Goal: Contribute content

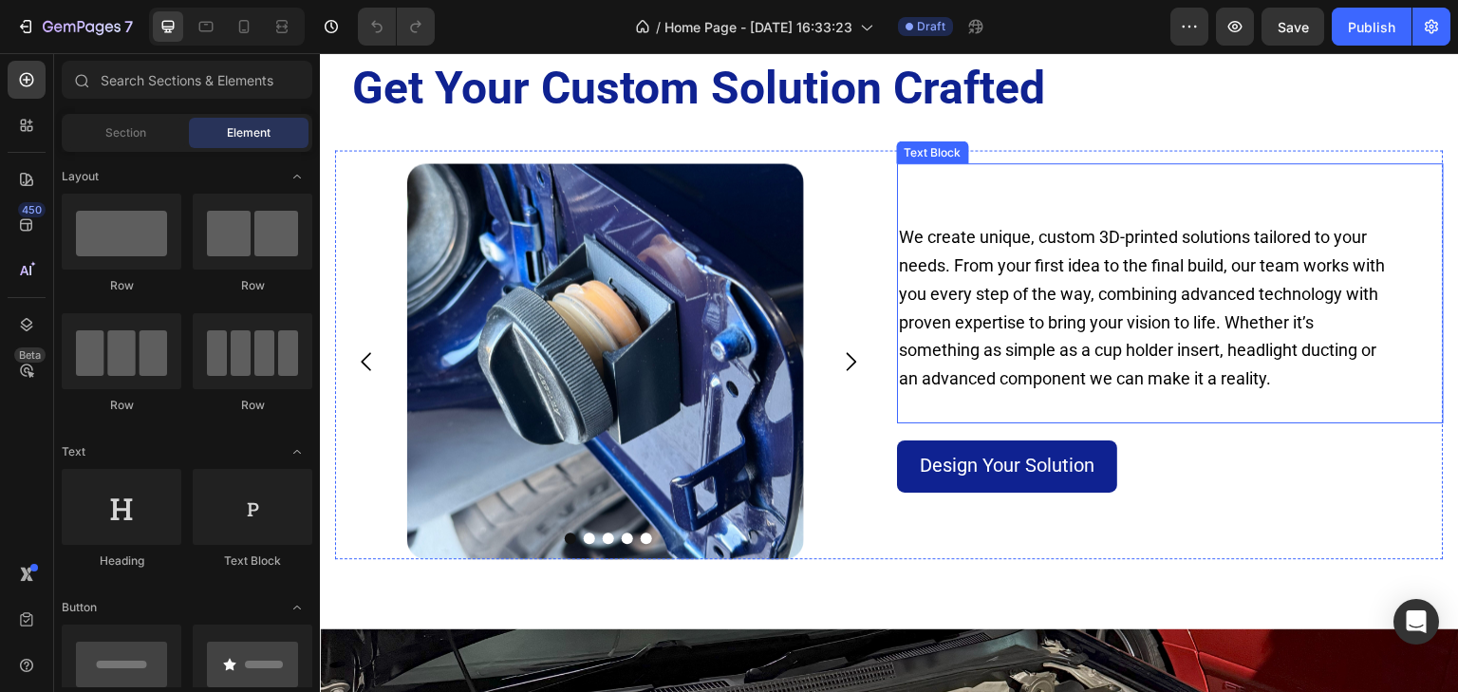
scroll to position [1595, 0]
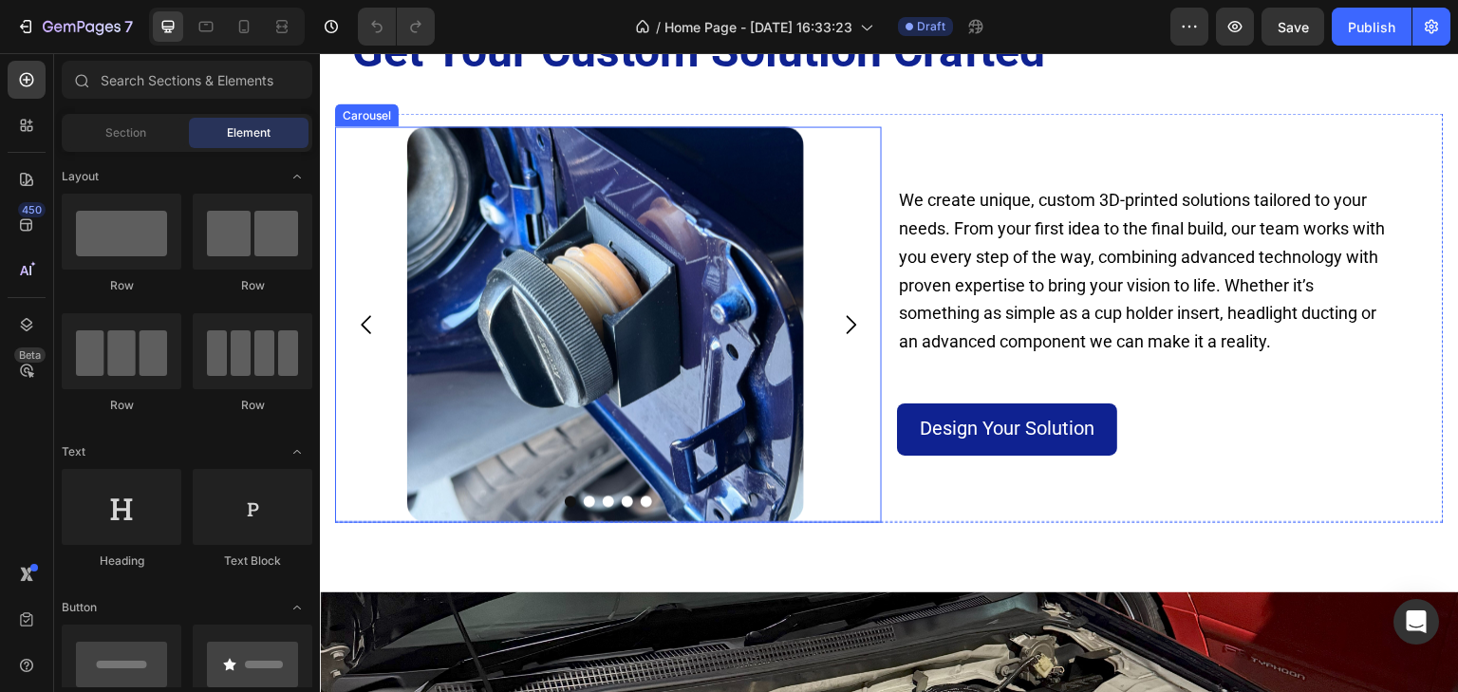
click at [847, 327] on icon "Carousel Next Arrow" at bounding box center [852, 324] width 10 height 18
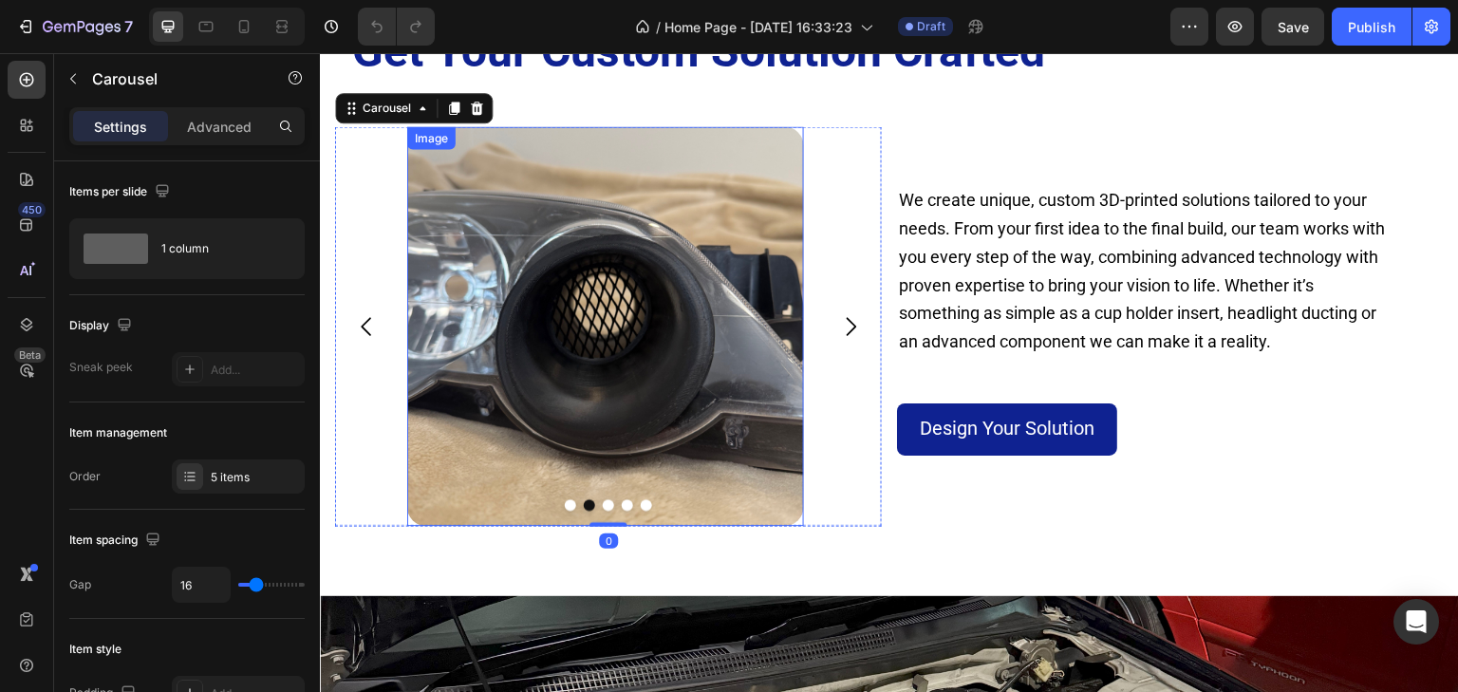
click at [683, 327] on img at bounding box center [605, 326] width 397 height 400
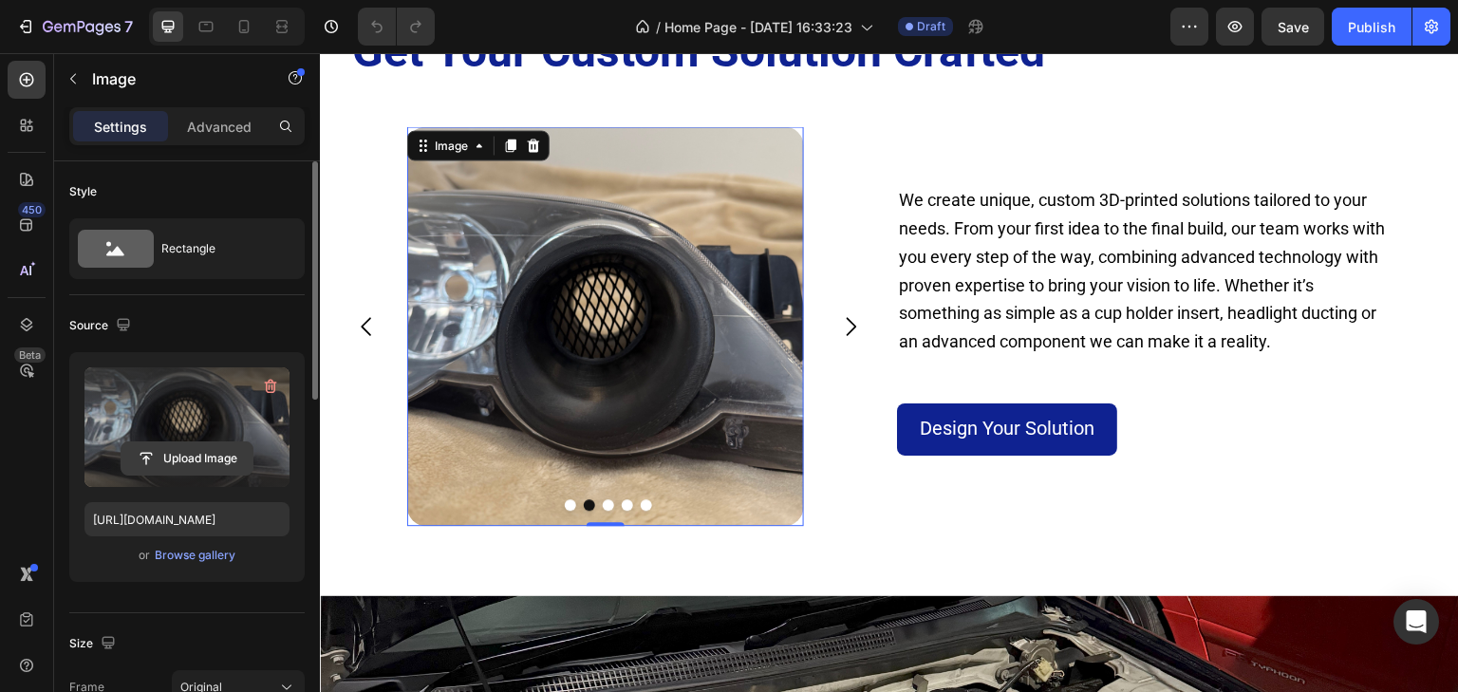
click at [185, 456] on input "file" at bounding box center [186, 458] width 131 height 32
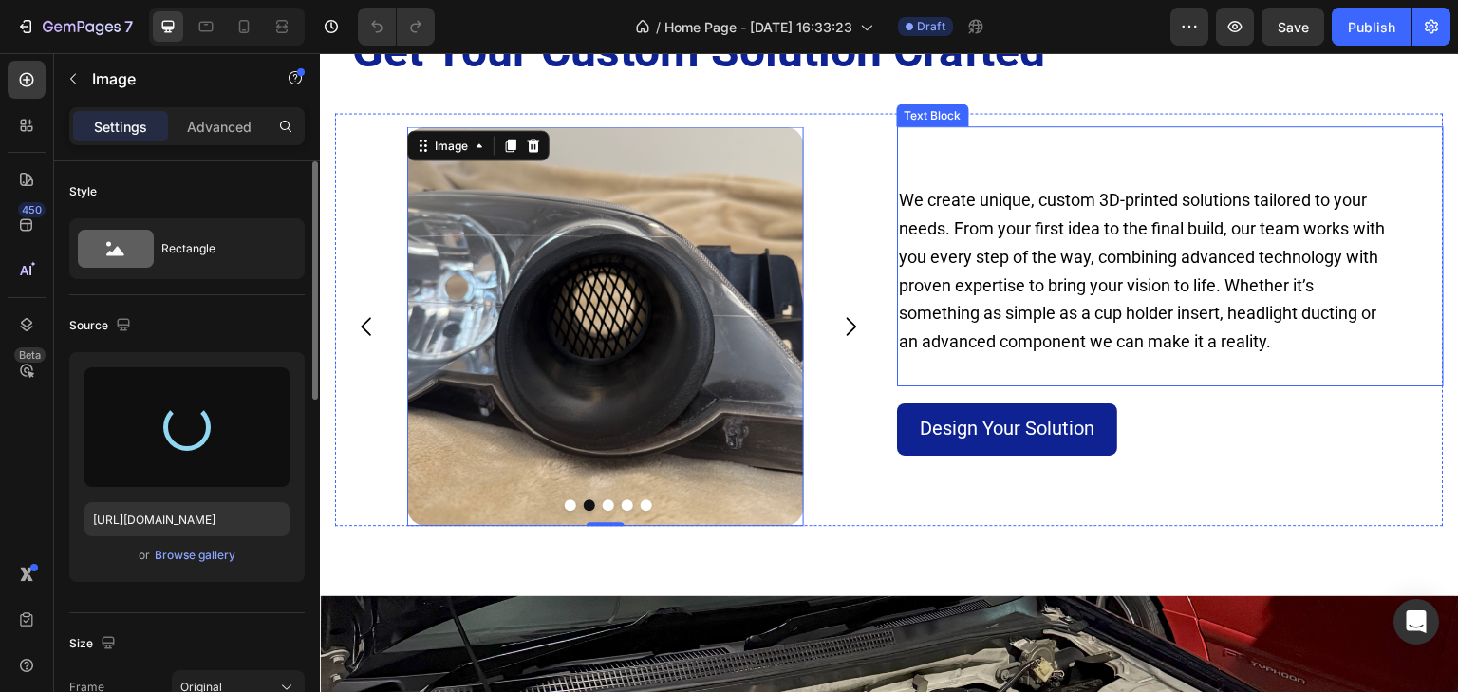
type input "[URL][DOMAIN_NAME]"
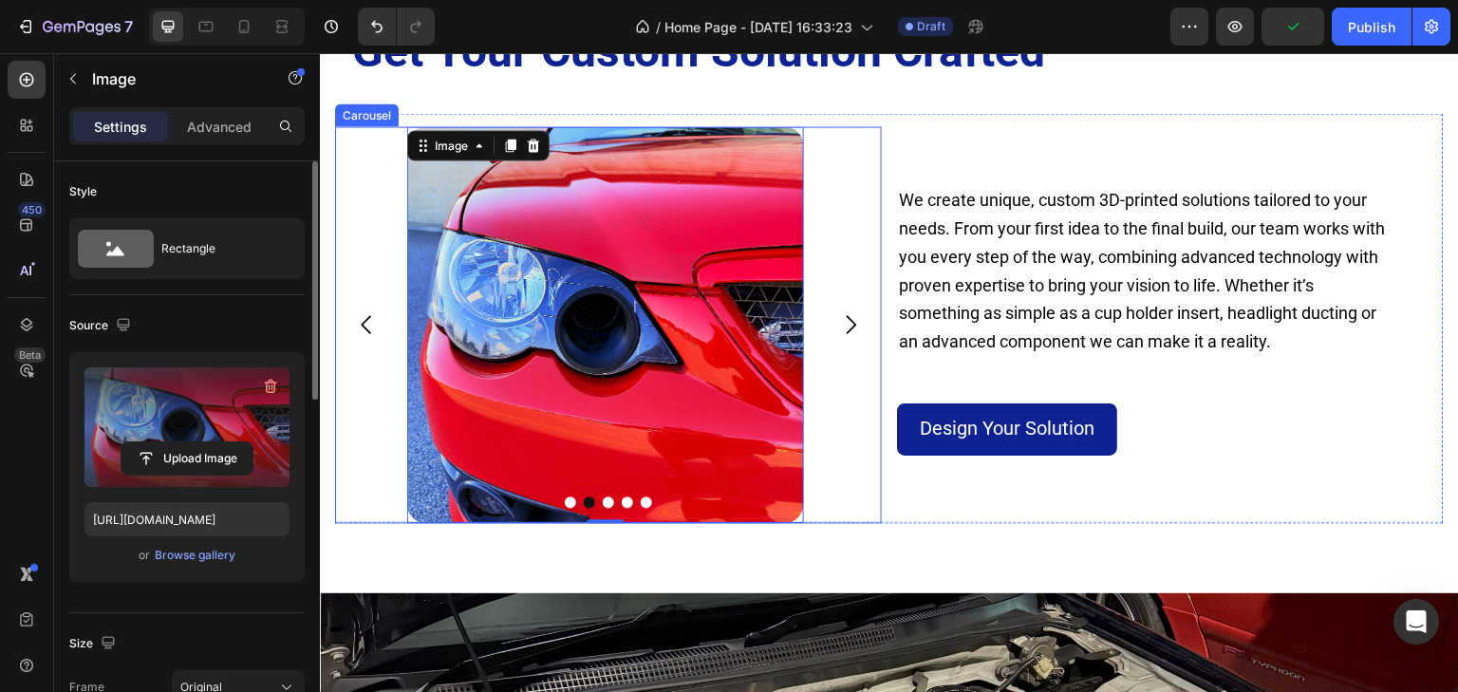
click at [368, 320] on icon "Carousel Back Arrow" at bounding box center [366, 324] width 27 height 27
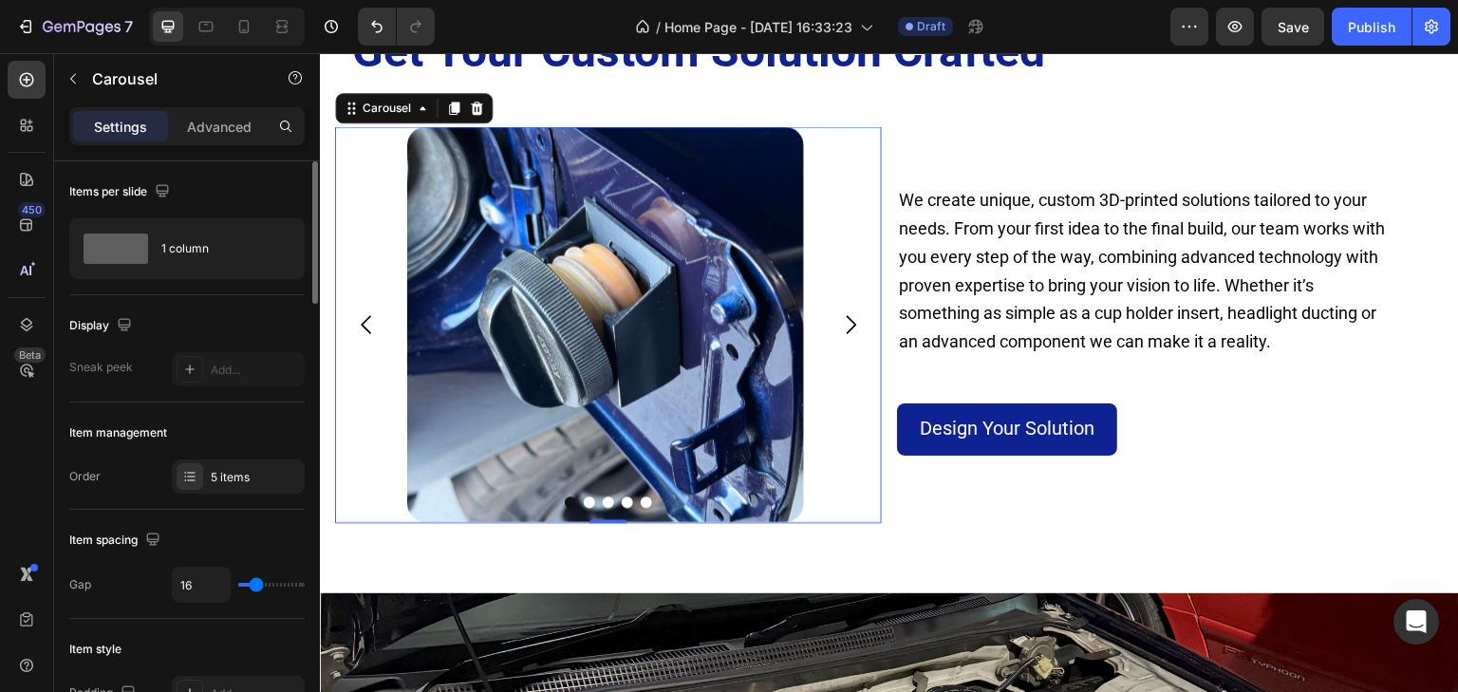
scroll to position [1519, 0]
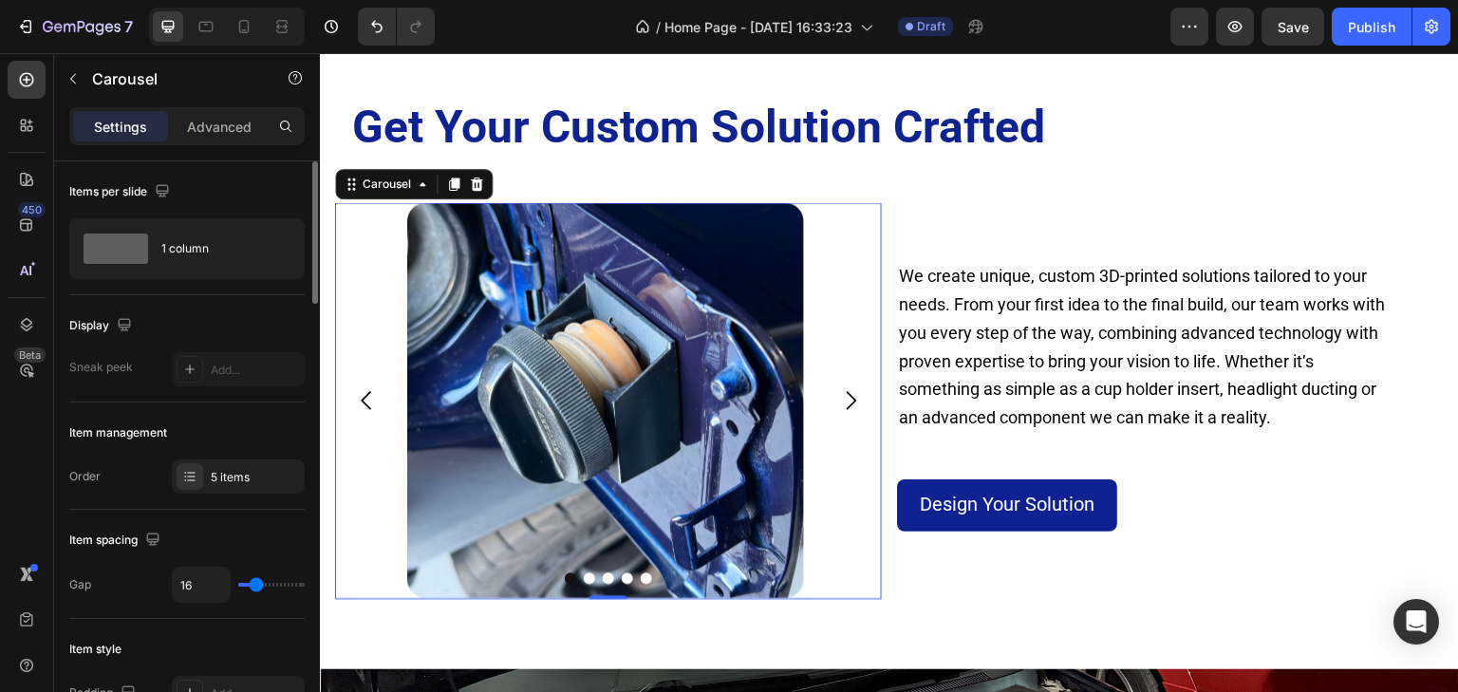
click at [841, 400] on icon "Carousel Next Arrow" at bounding box center [850, 400] width 27 height 27
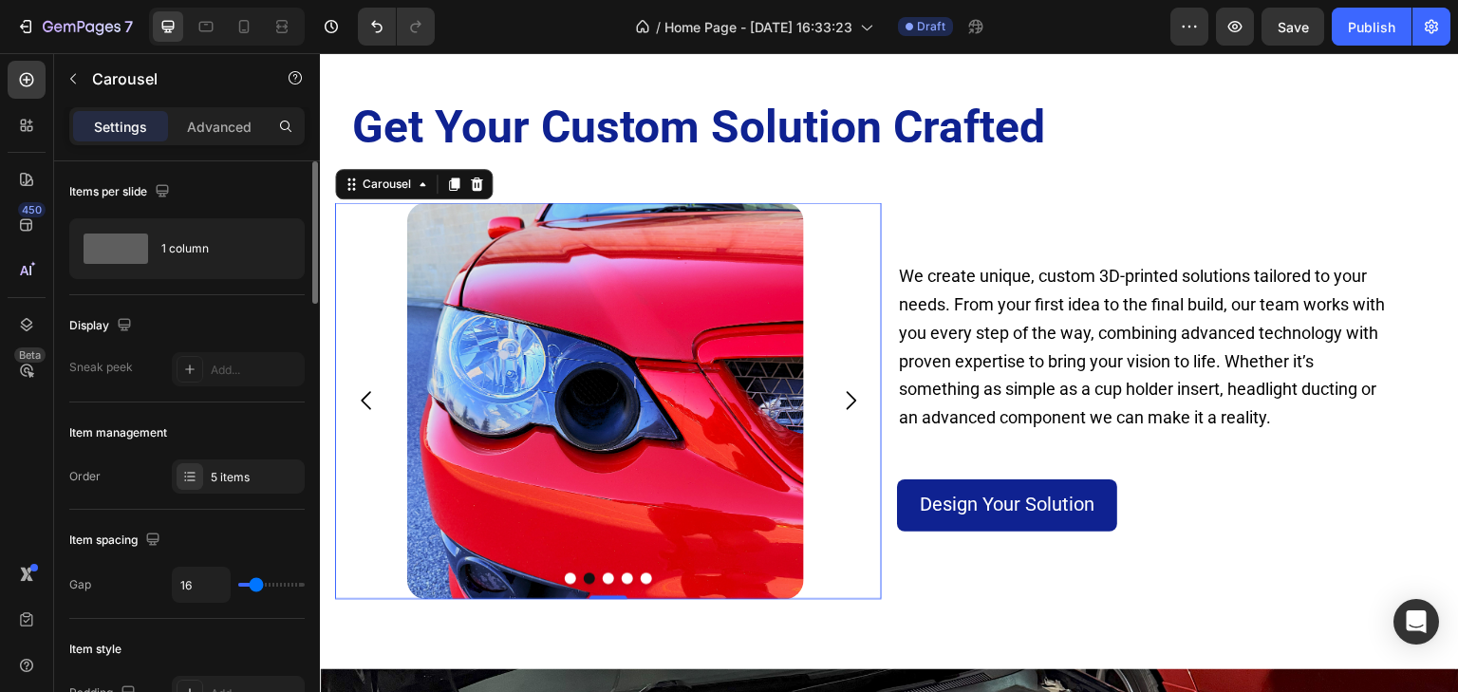
click at [843, 400] on icon "Carousel Next Arrow" at bounding box center [850, 400] width 27 height 27
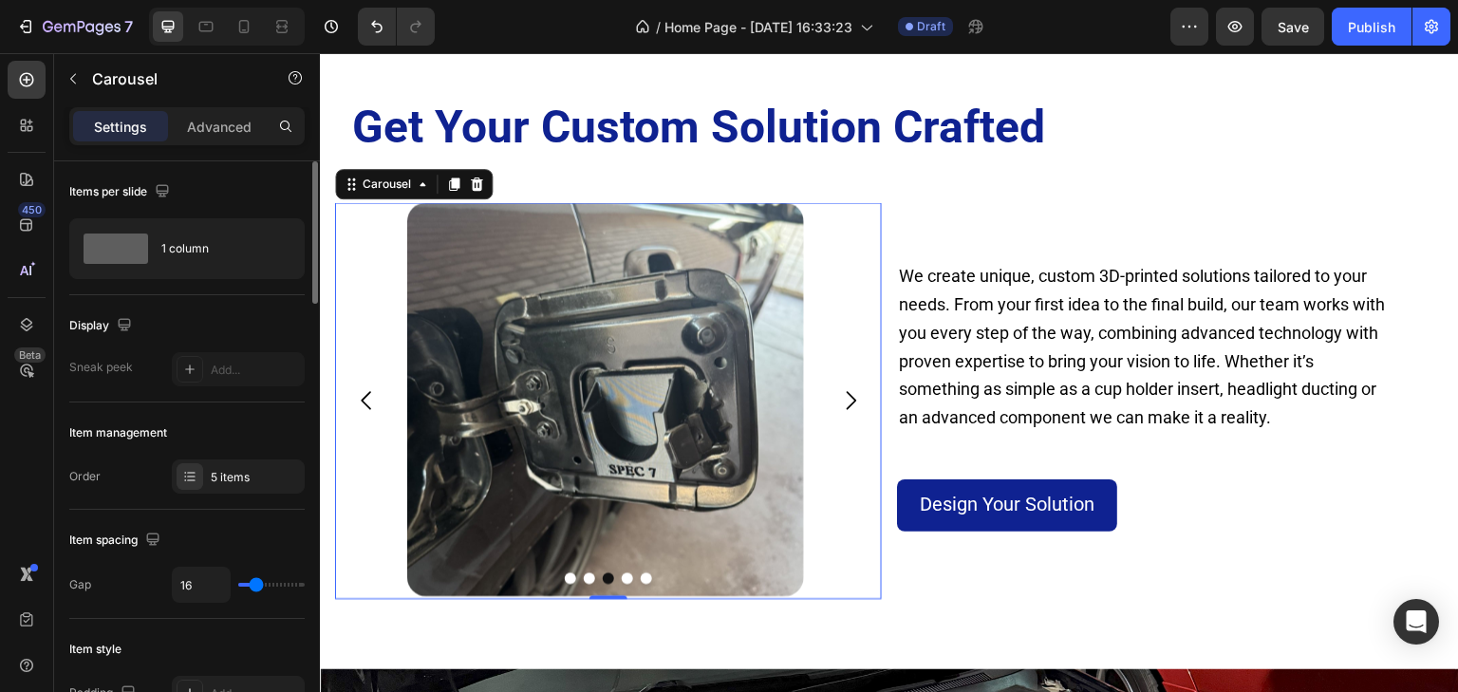
click at [844, 400] on icon "Carousel Next Arrow" at bounding box center [850, 400] width 27 height 27
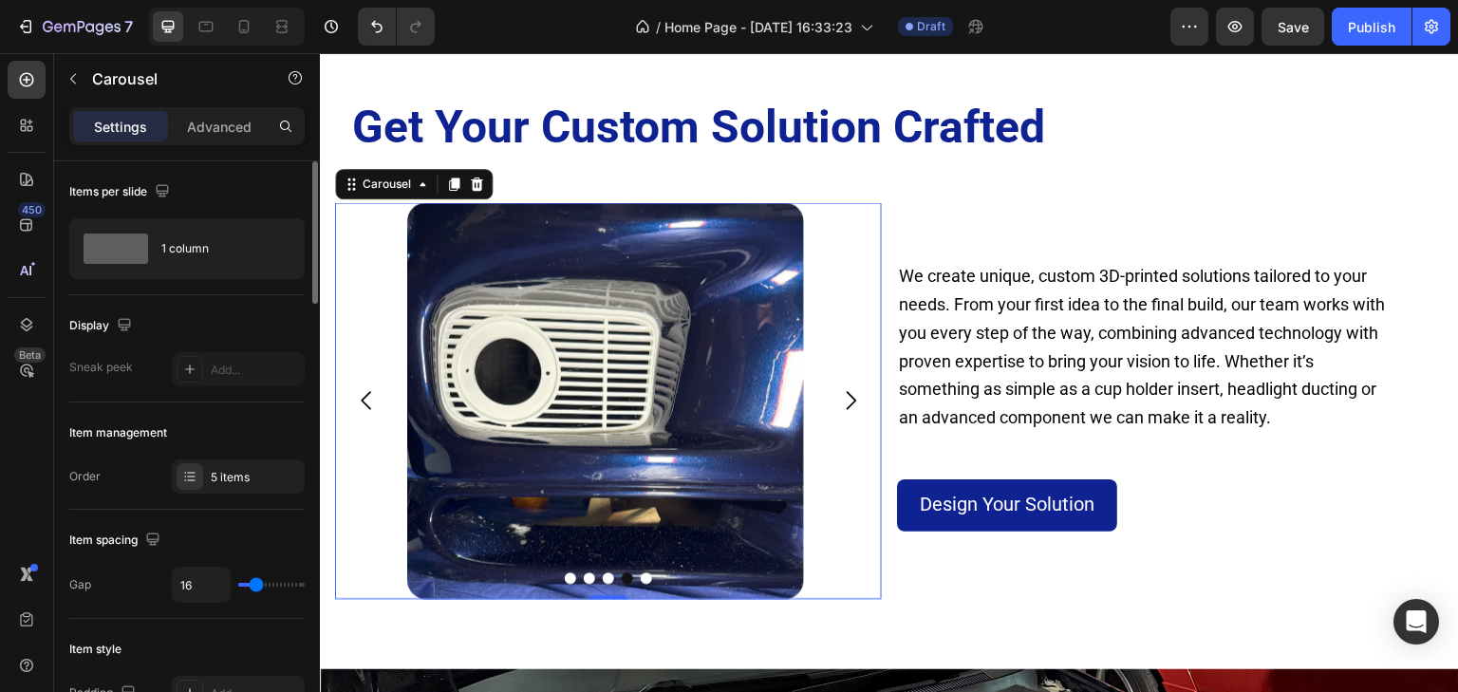
click at [844, 400] on icon "Carousel Next Arrow" at bounding box center [850, 400] width 27 height 27
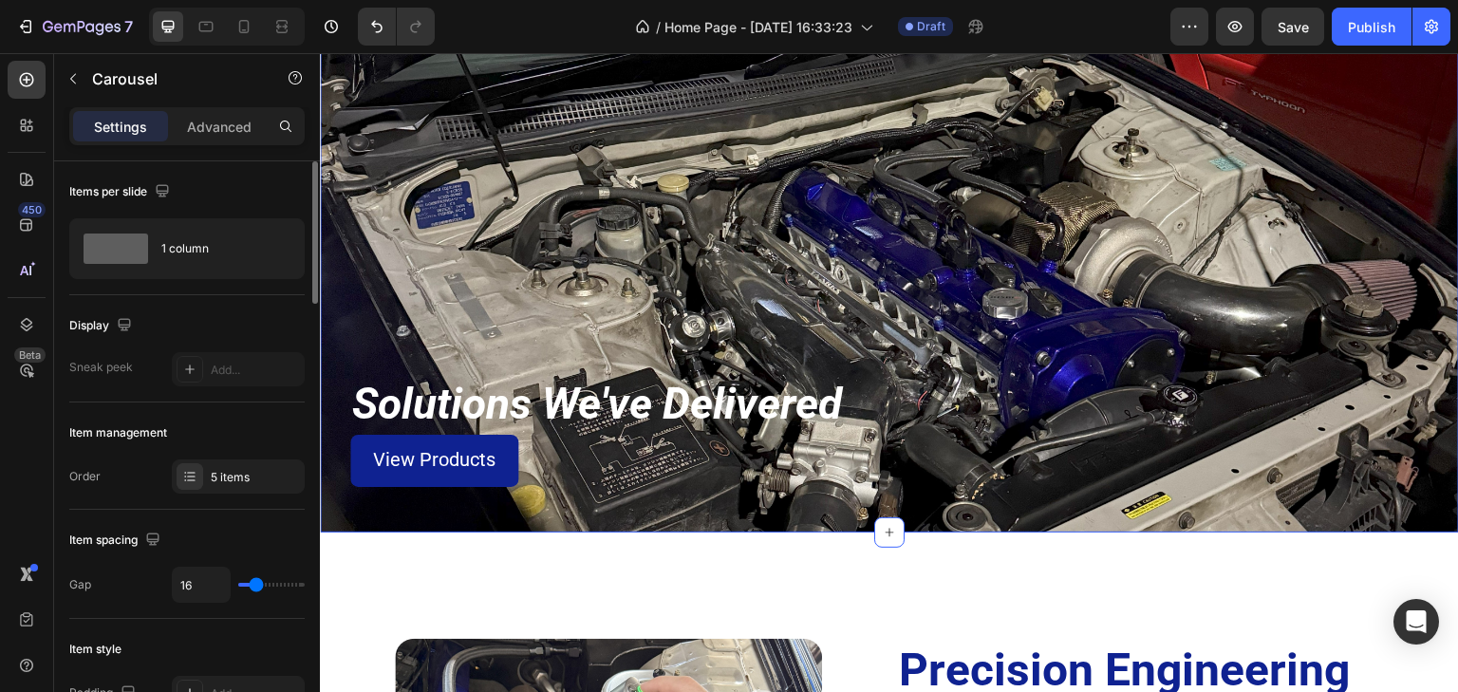
scroll to position [2126, 0]
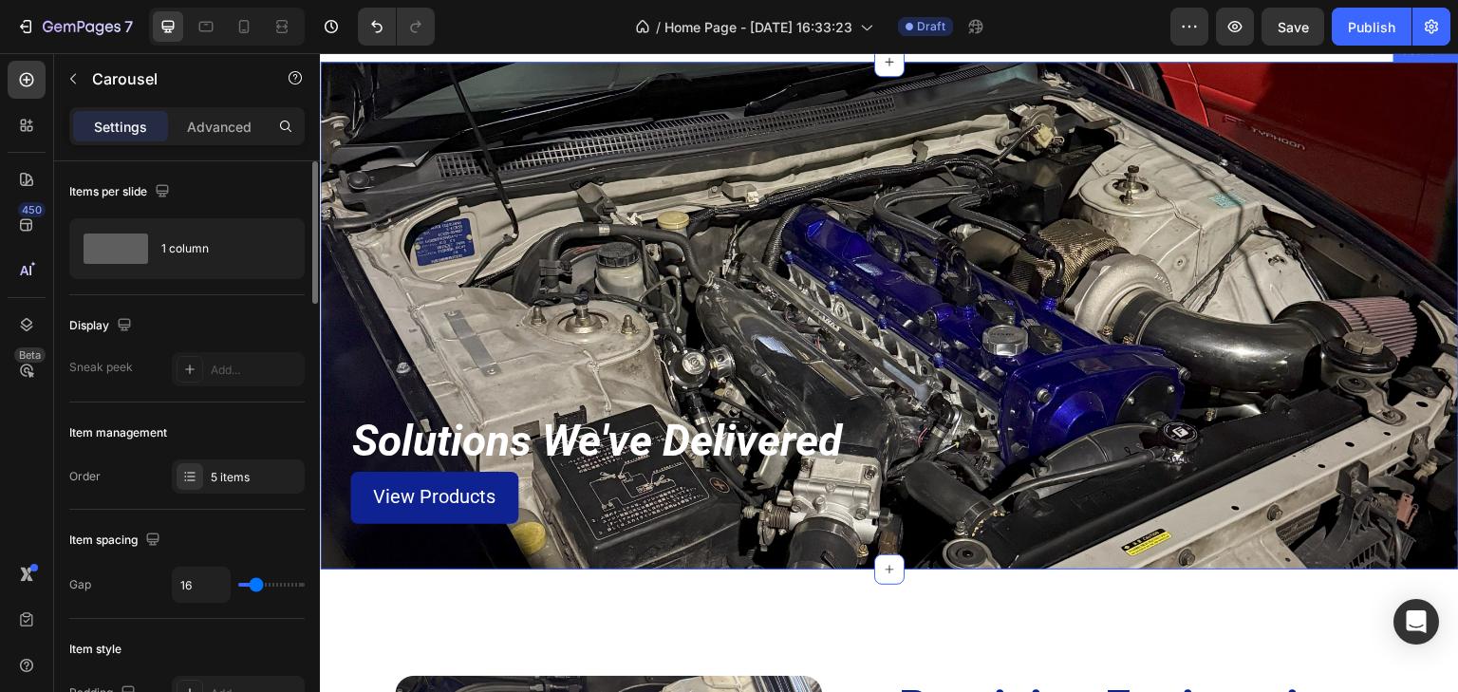
click at [842, 279] on div "Solutions We've Delivered Heading View Products Button Row Section 5" at bounding box center [889, 316] width 1139 height 508
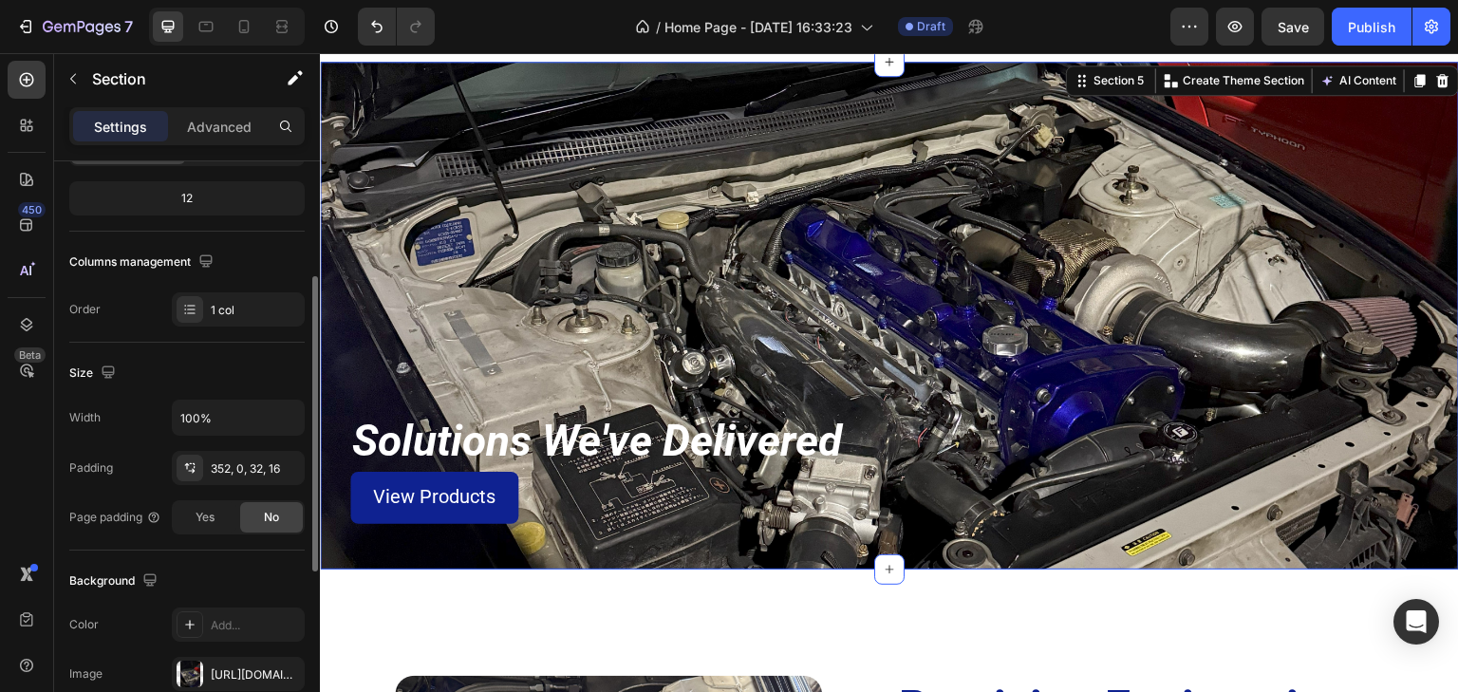
scroll to position [456, 0]
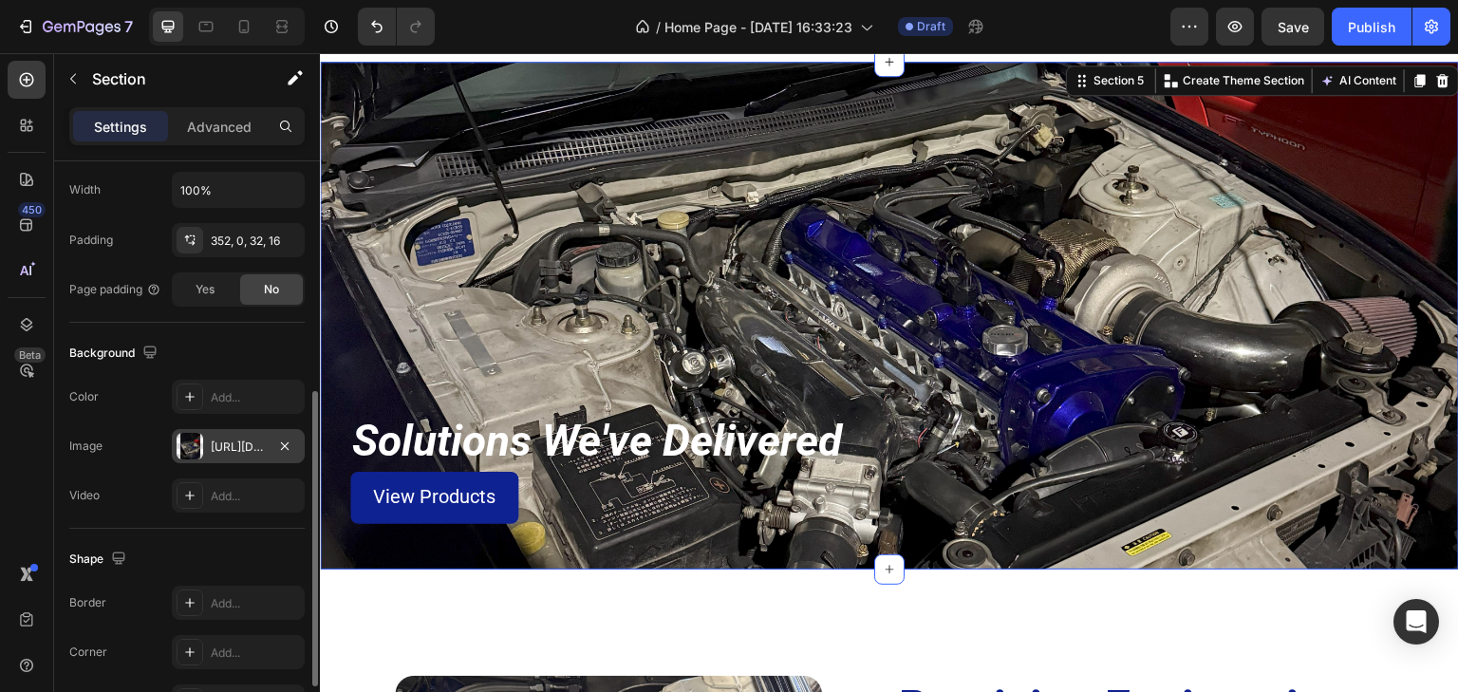
click at [240, 446] on div "[URL][DOMAIN_NAME]" at bounding box center [238, 447] width 55 height 17
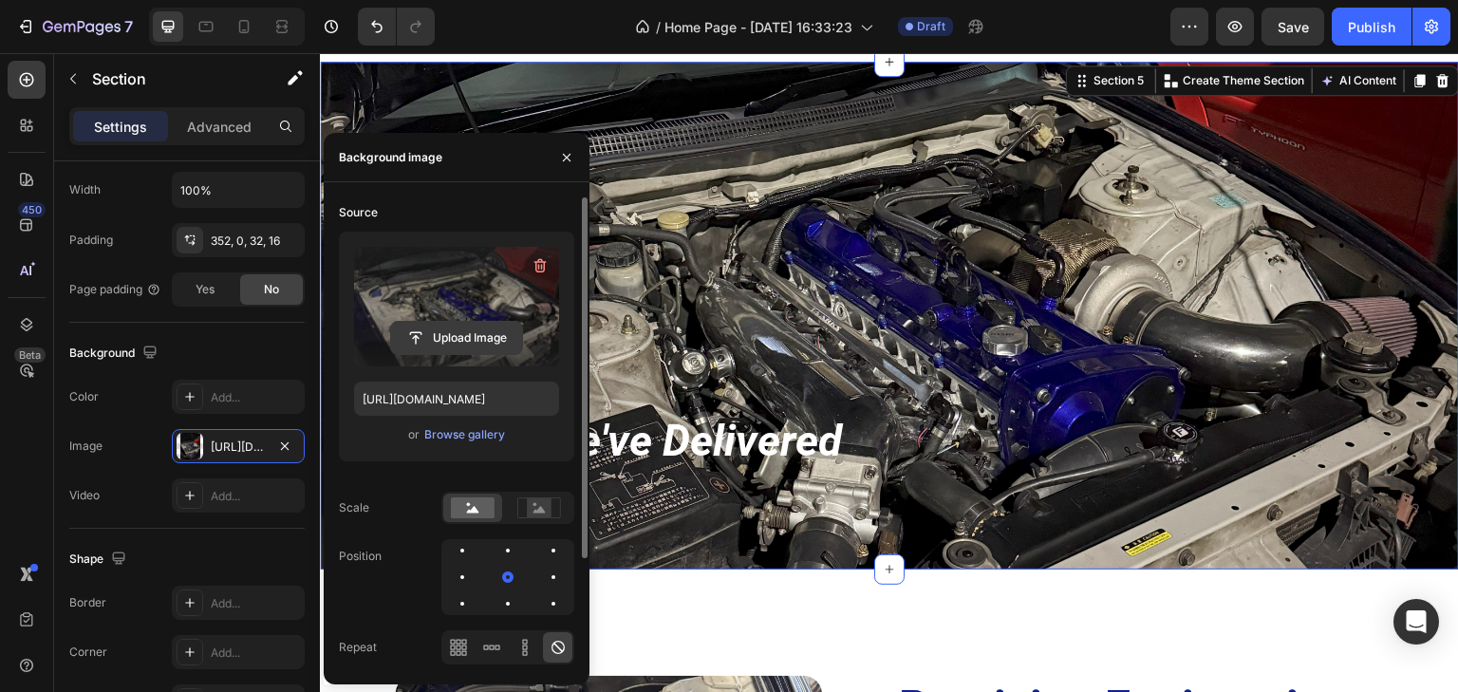
click at [450, 338] on input "file" at bounding box center [456, 338] width 131 height 32
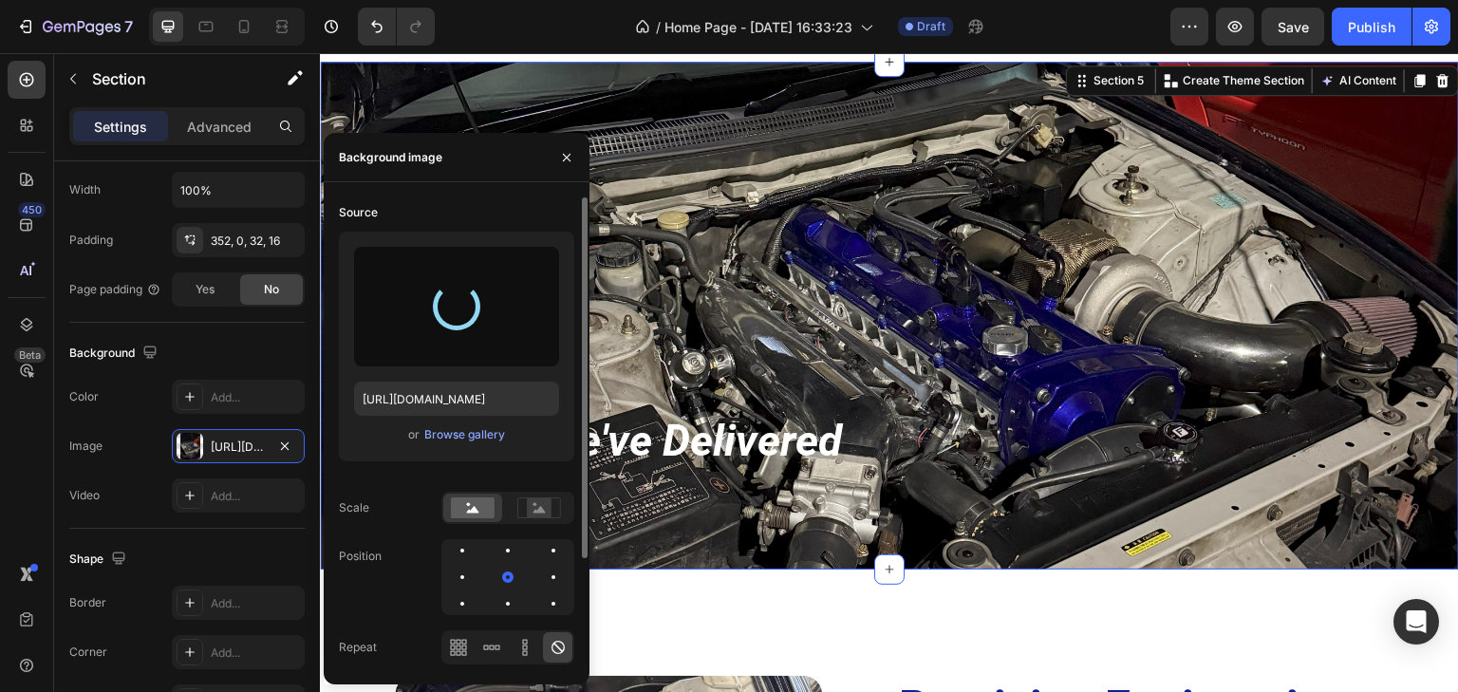
type input "[URL][DOMAIN_NAME]"
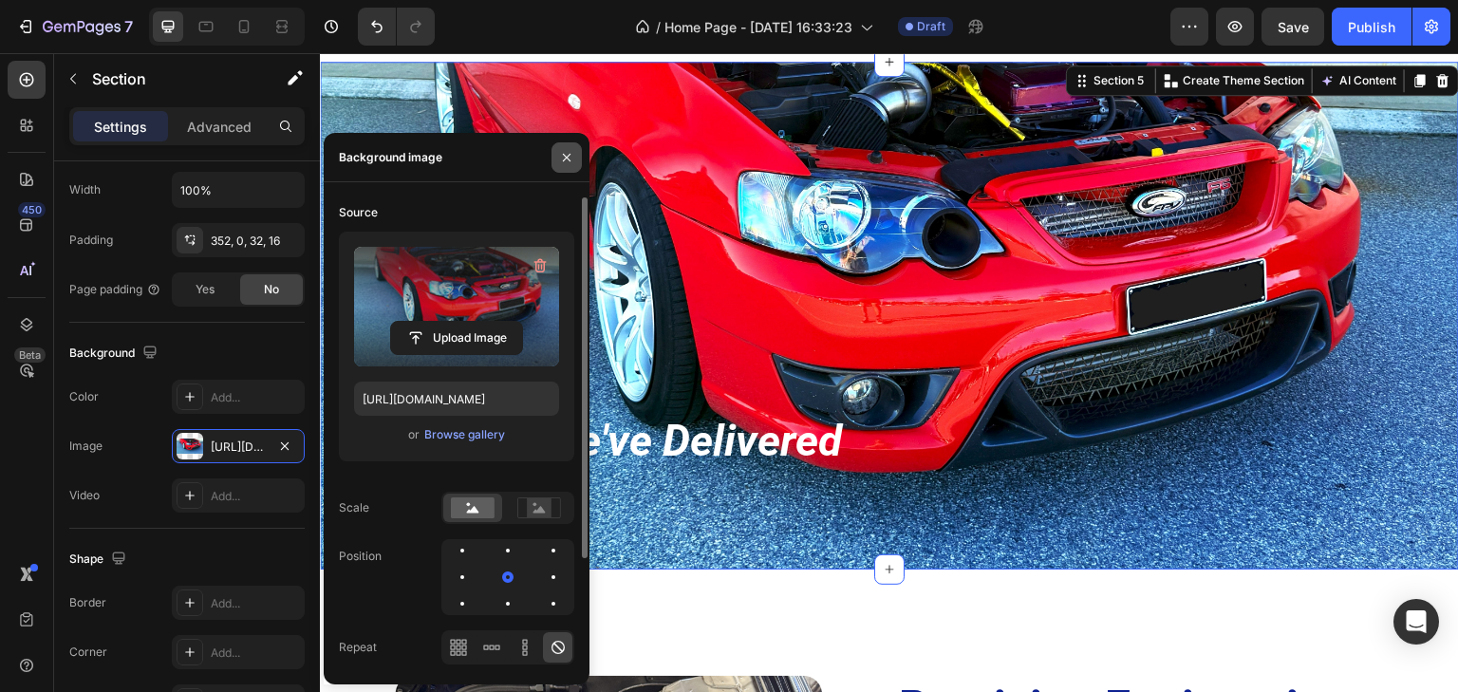
click at [566, 159] on icon "button" at bounding box center [566, 157] width 15 height 15
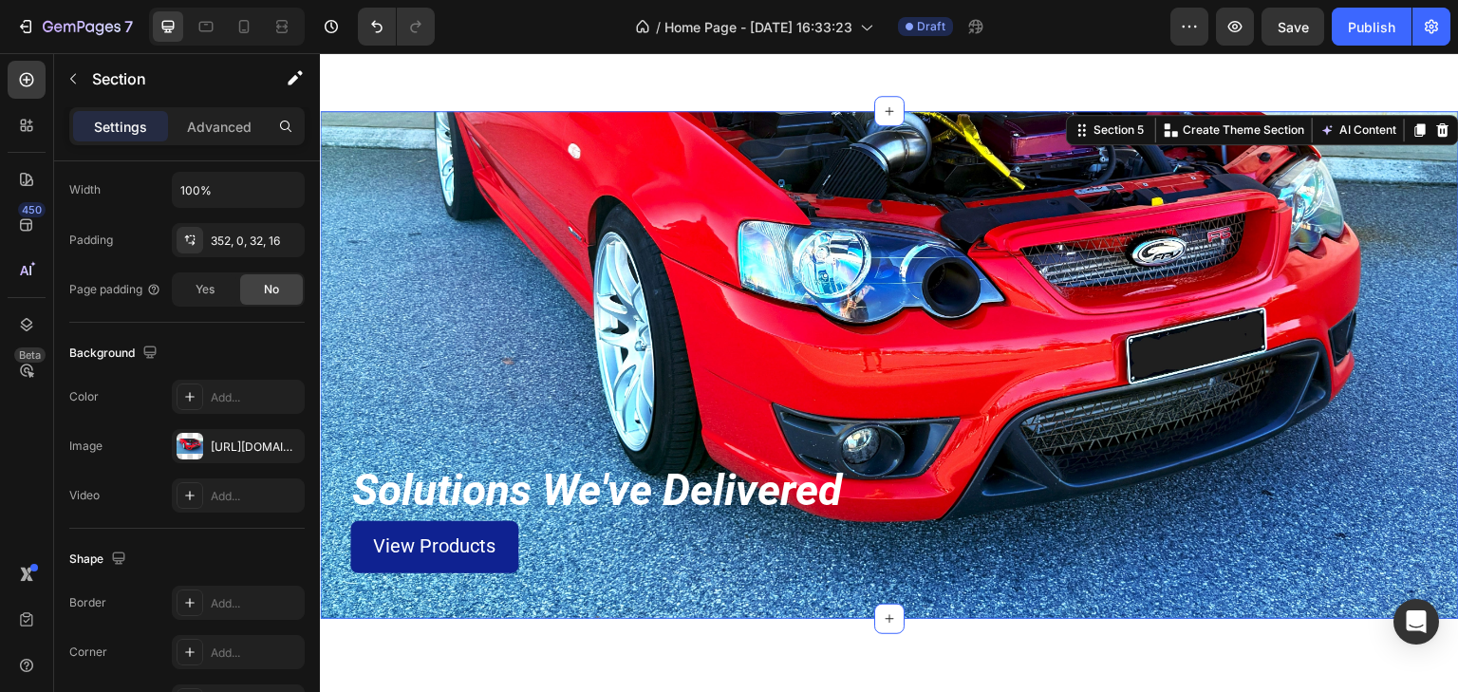
scroll to position [2050, 0]
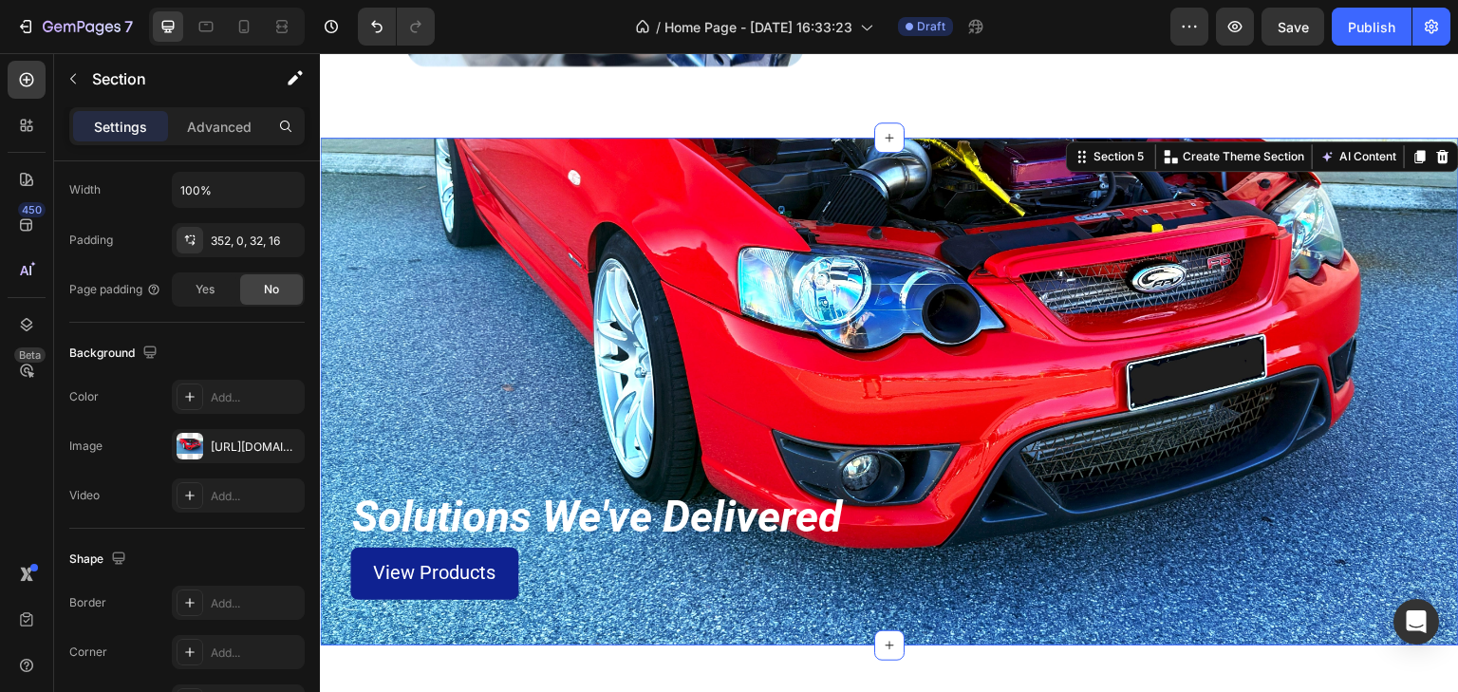
click at [758, 264] on div "Solutions We've Delivered Heading View Products Button Row Section 5 You can cr…" at bounding box center [889, 392] width 1139 height 508
click at [216, 129] on p "Advanced" at bounding box center [219, 127] width 65 height 20
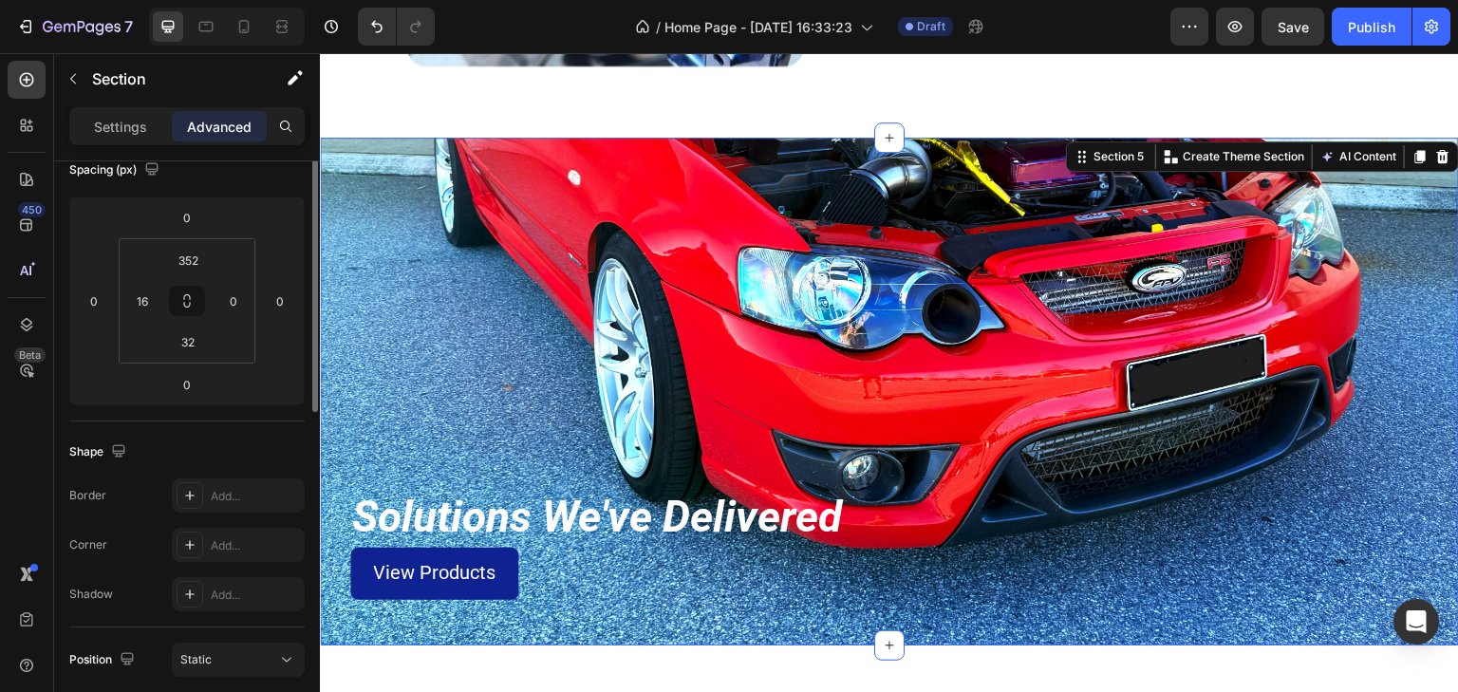
scroll to position [152, 0]
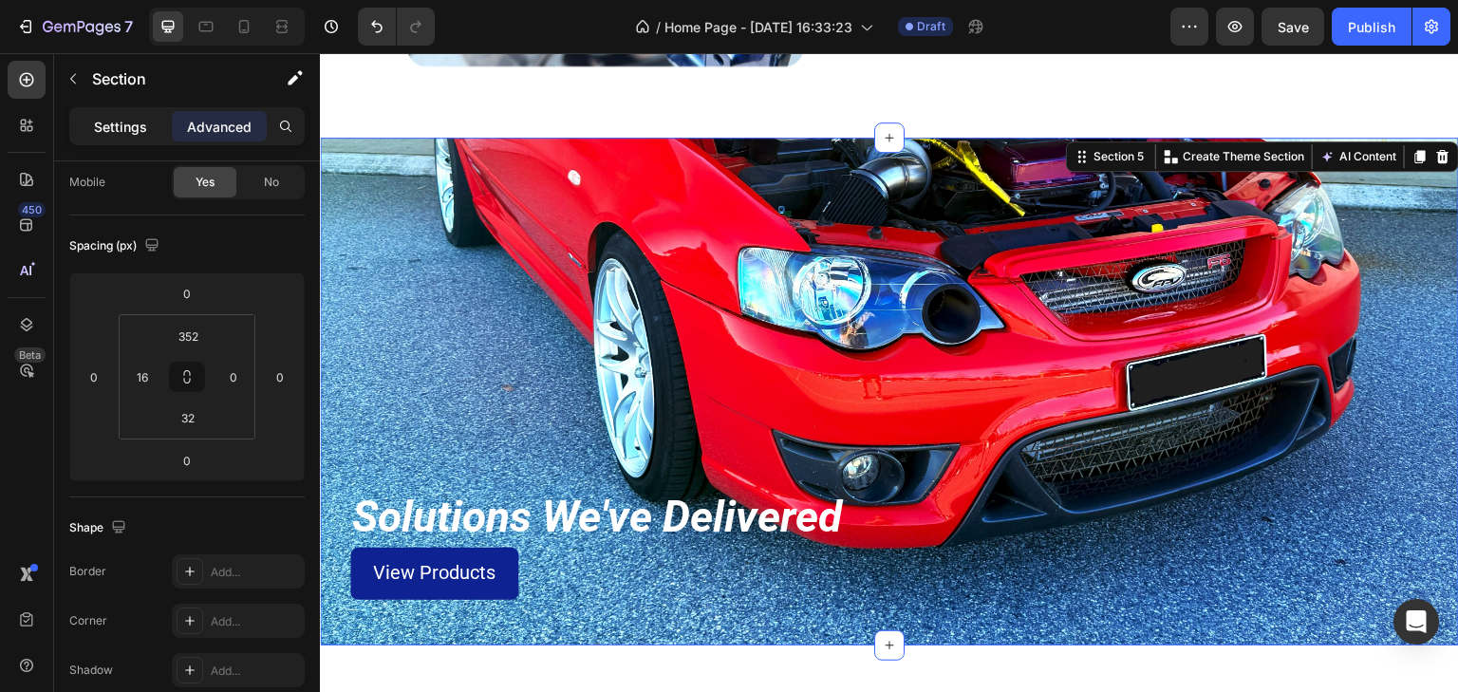
click at [133, 127] on p "Settings" at bounding box center [120, 127] width 53 height 20
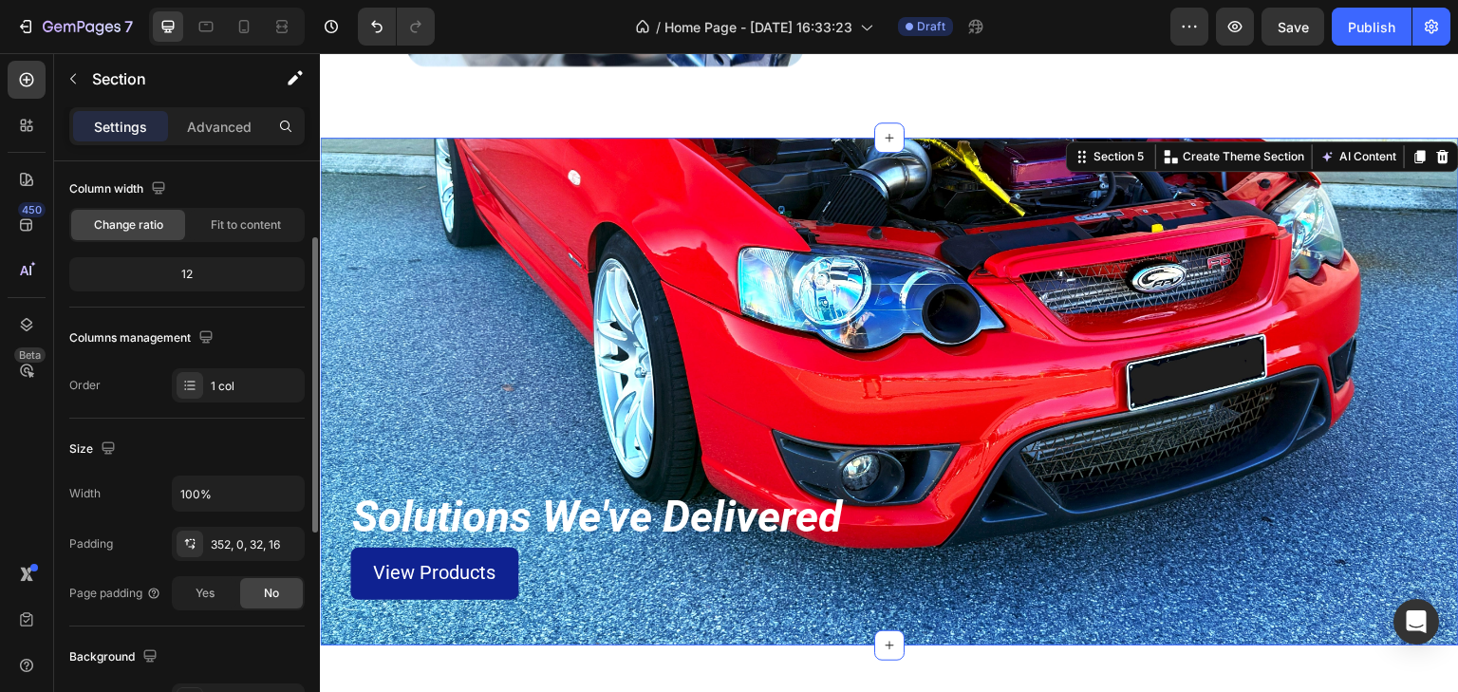
scroll to position [456, 0]
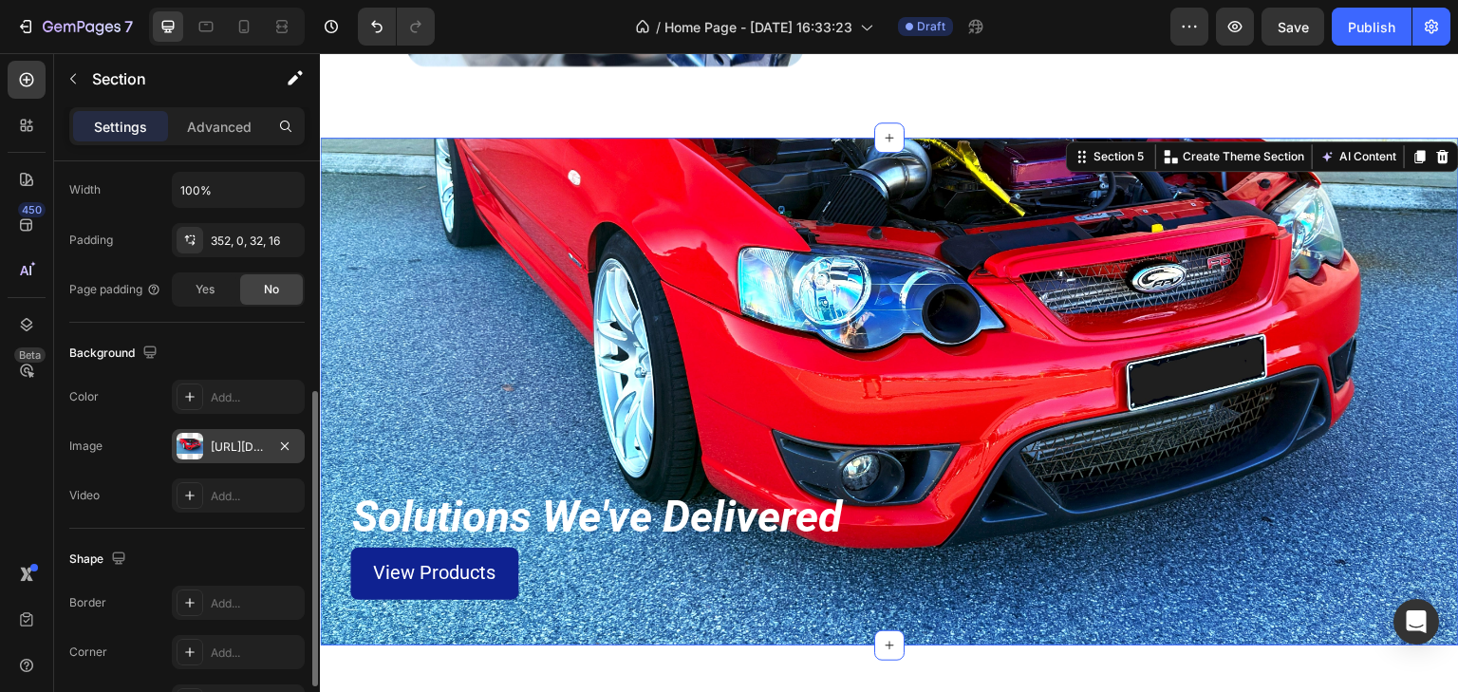
click at [233, 443] on div "[URL][DOMAIN_NAME]" at bounding box center [238, 447] width 55 height 17
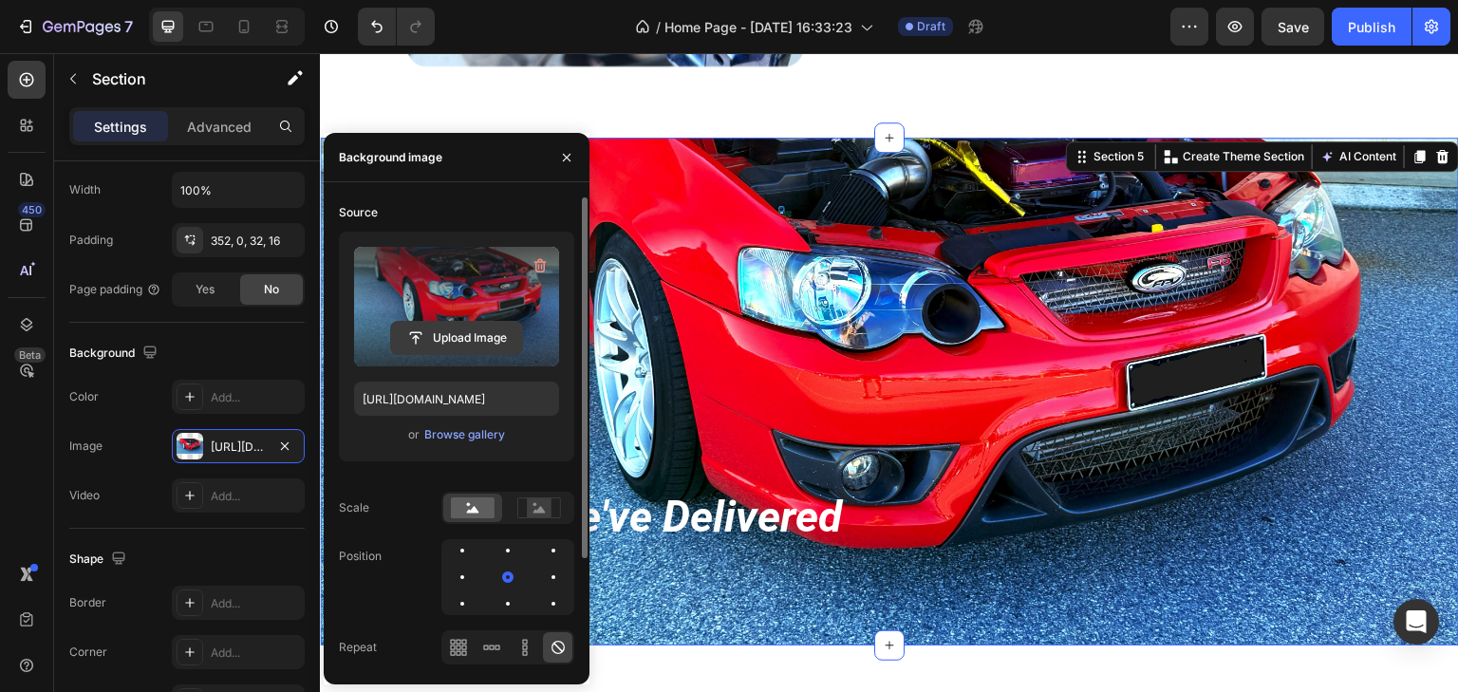
click at [450, 333] on input "file" at bounding box center [456, 338] width 131 height 32
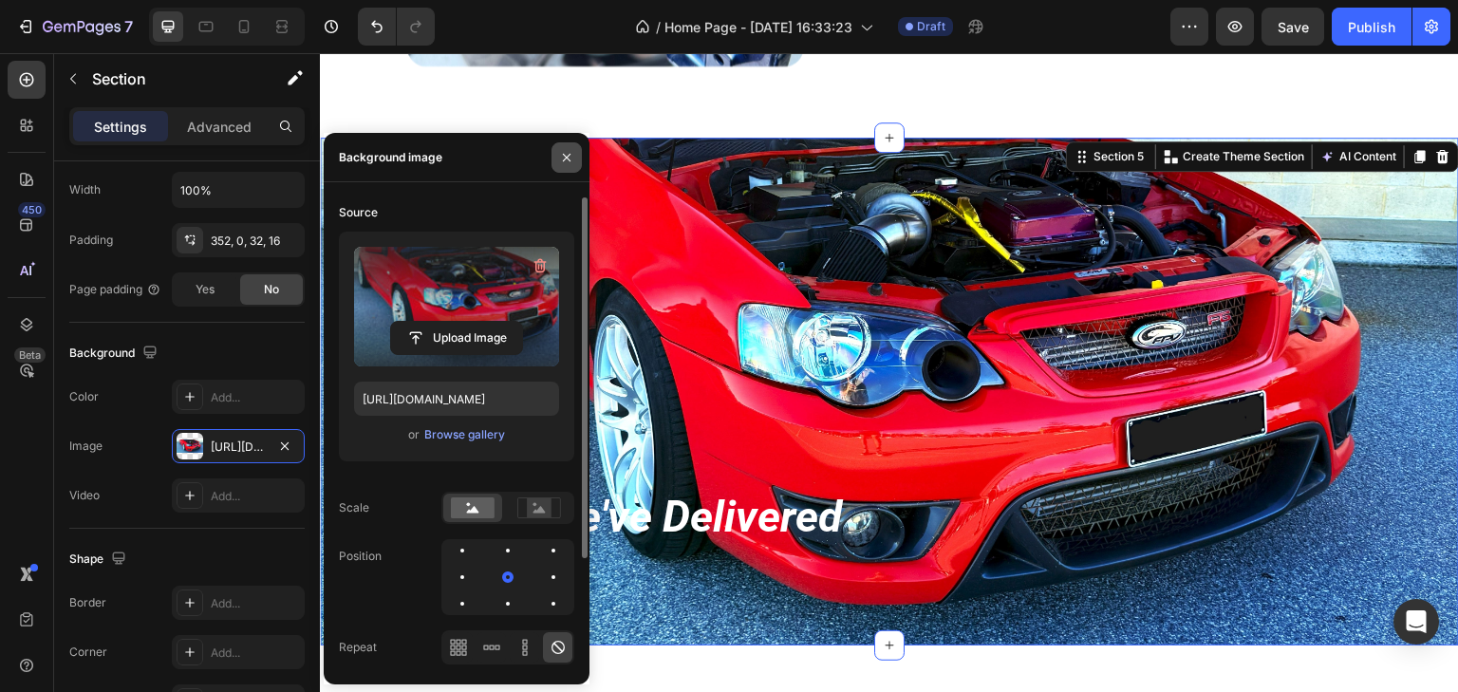
click at [566, 158] on icon "button" at bounding box center [567, 157] width 8 height 8
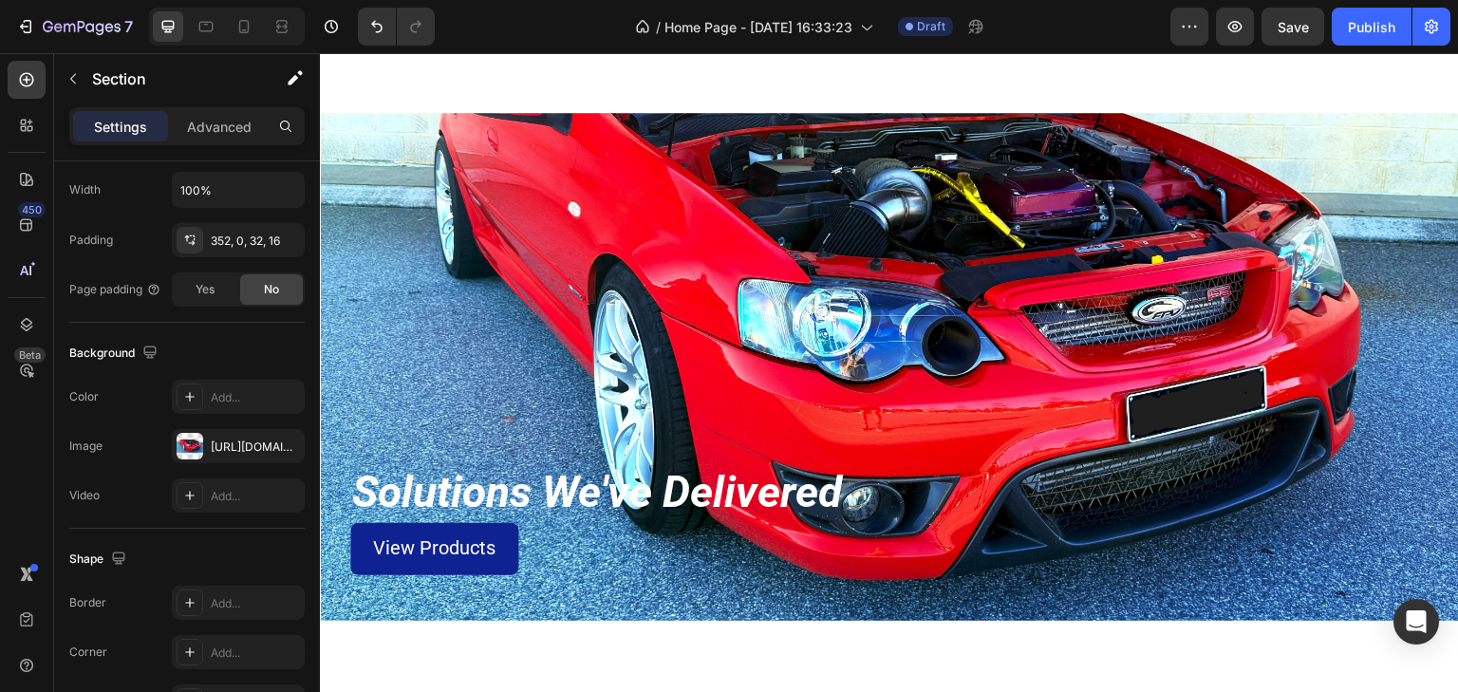
scroll to position [2050, 0]
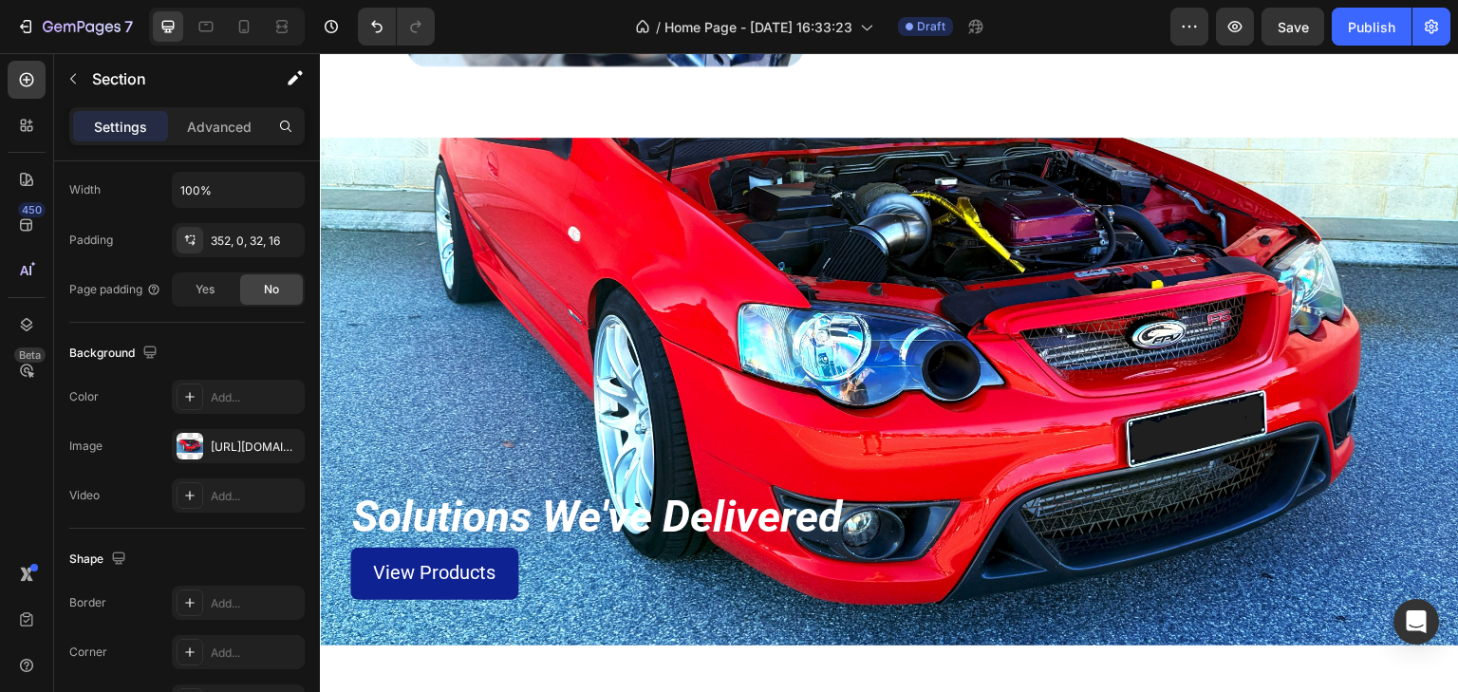
click at [457, 308] on div "Solutions We've Delivered Heading View Products Button Row Section 5" at bounding box center [889, 392] width 1139 height 508
click at [226, 443] on div "[URL][DOMAIN_NAME]" at bounding box center [238, 447] width 55 height 17
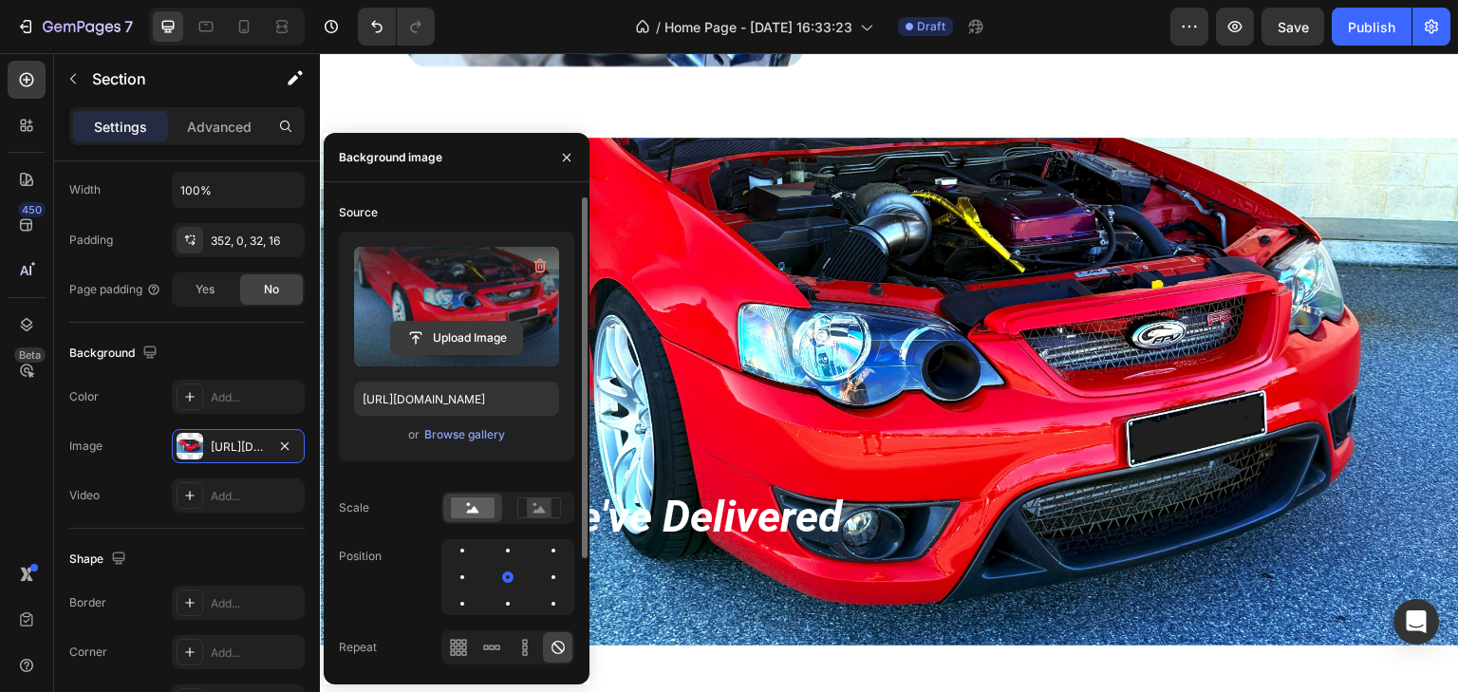
click at [464, 334] on input "file" at bounding box center [456, 338] width 131 height 32
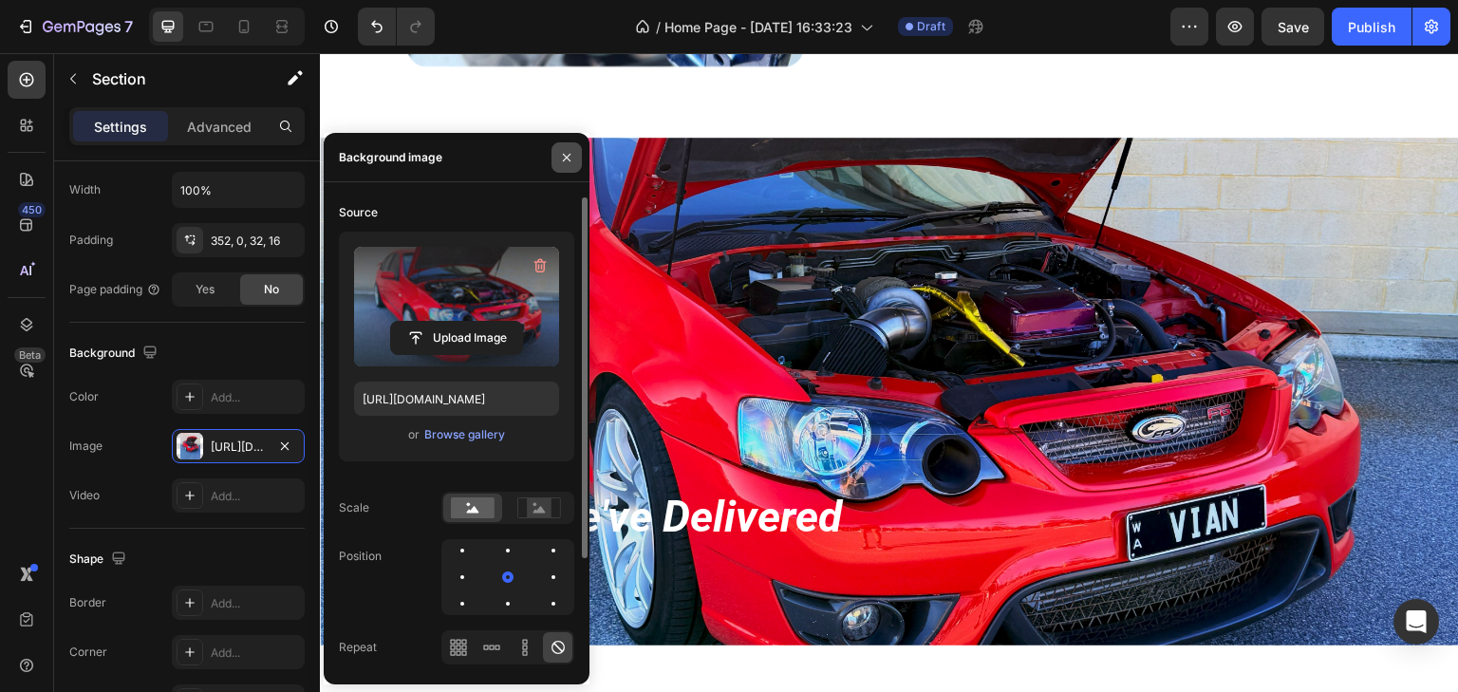
drag, startPoint x: 562, startPoint y: 154, endPoint x: 253, endPoint y: 103, distance: 312.7
click at [562, 154] on icon "button" at bounding box center [566, 157] width 15 height 15
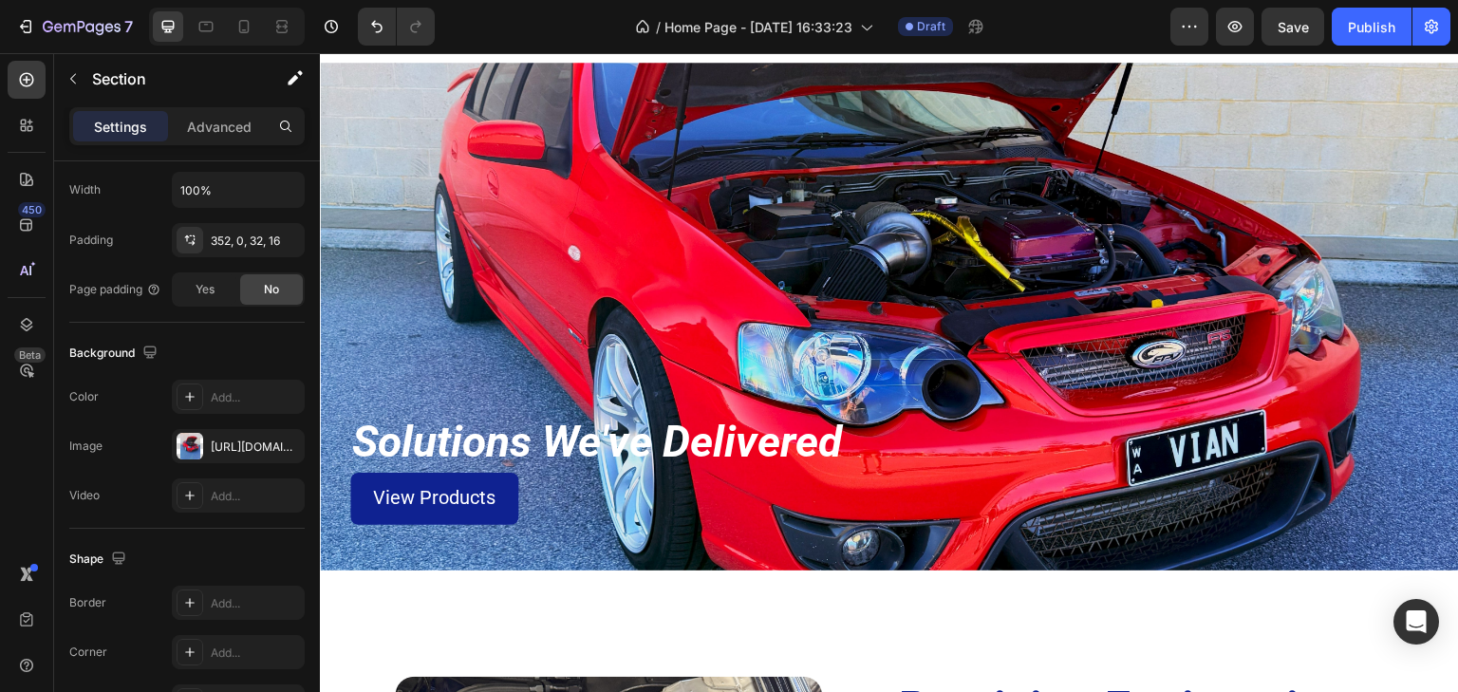
scroll to position [2126, 0]
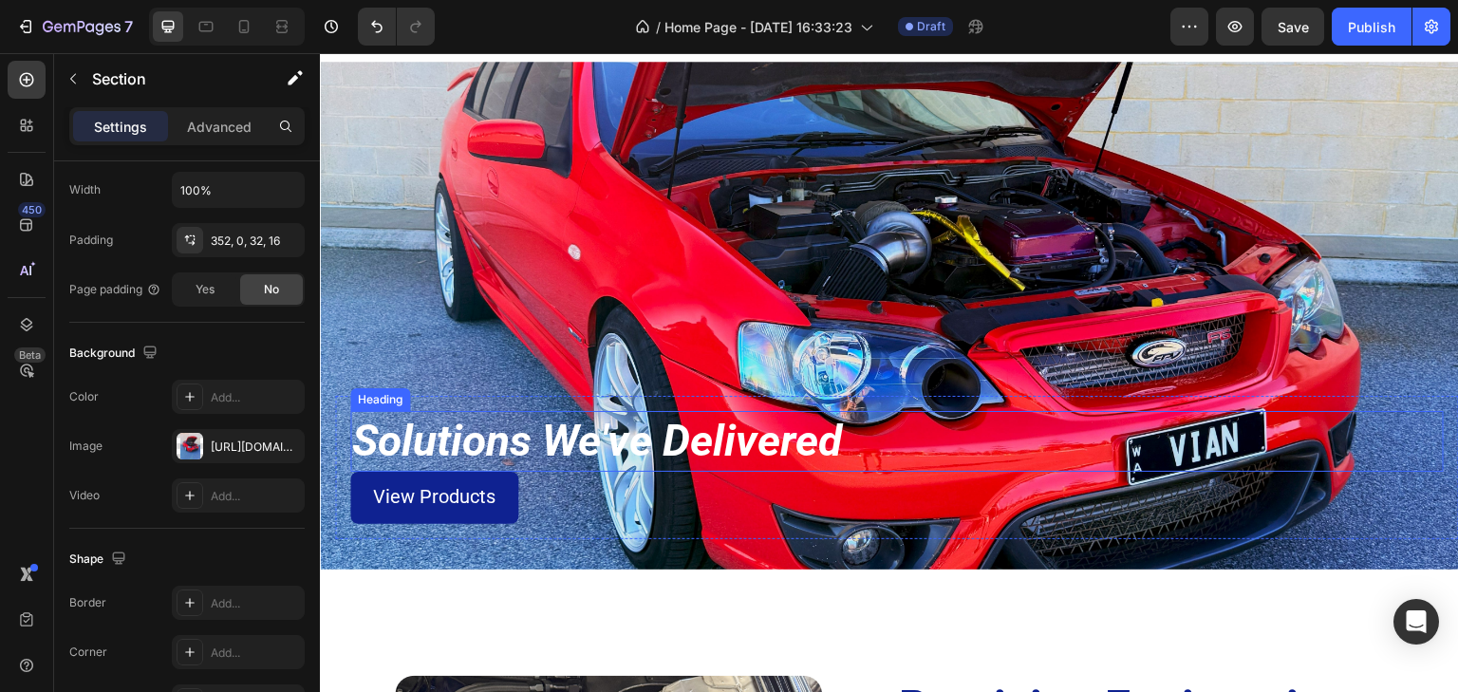
click at [590, 227] on div "Solutions We've Delivered Heading View Products Button Row Section 5" at bounding box center [889, 316] width 1139 height 508
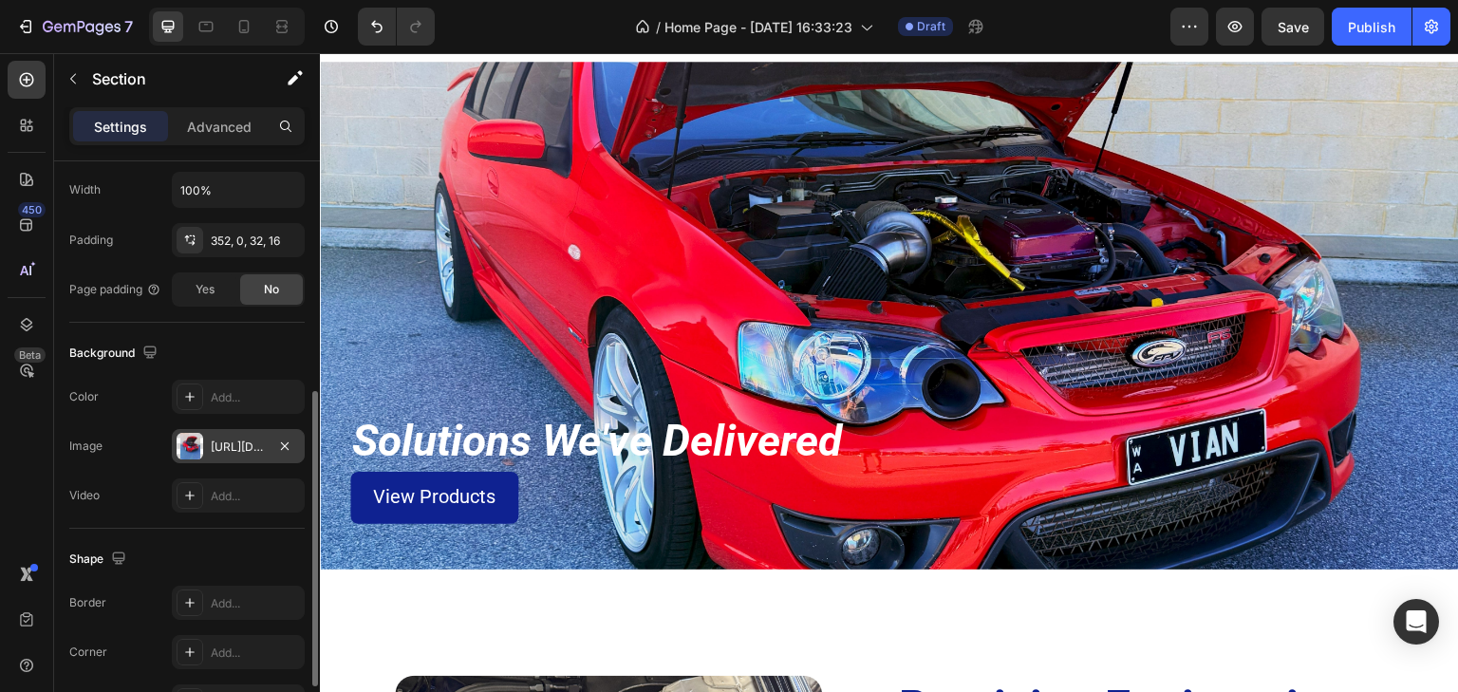
click at [234, 448] on div "[URL][DOMAIN_NAME]" at bounding box center [238, 447] width 55 height 17
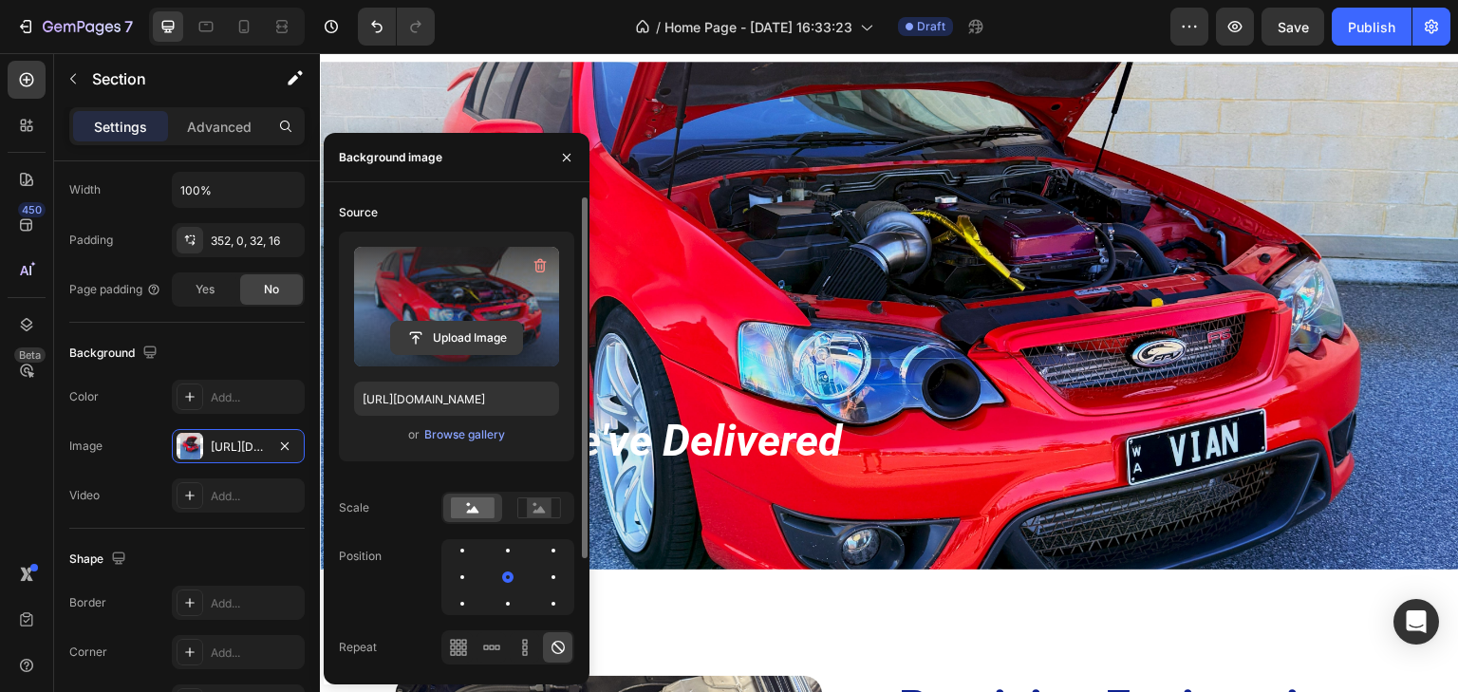
click at [455, 335] on input "file" at bounding box center [456, 338] width 131 height 32
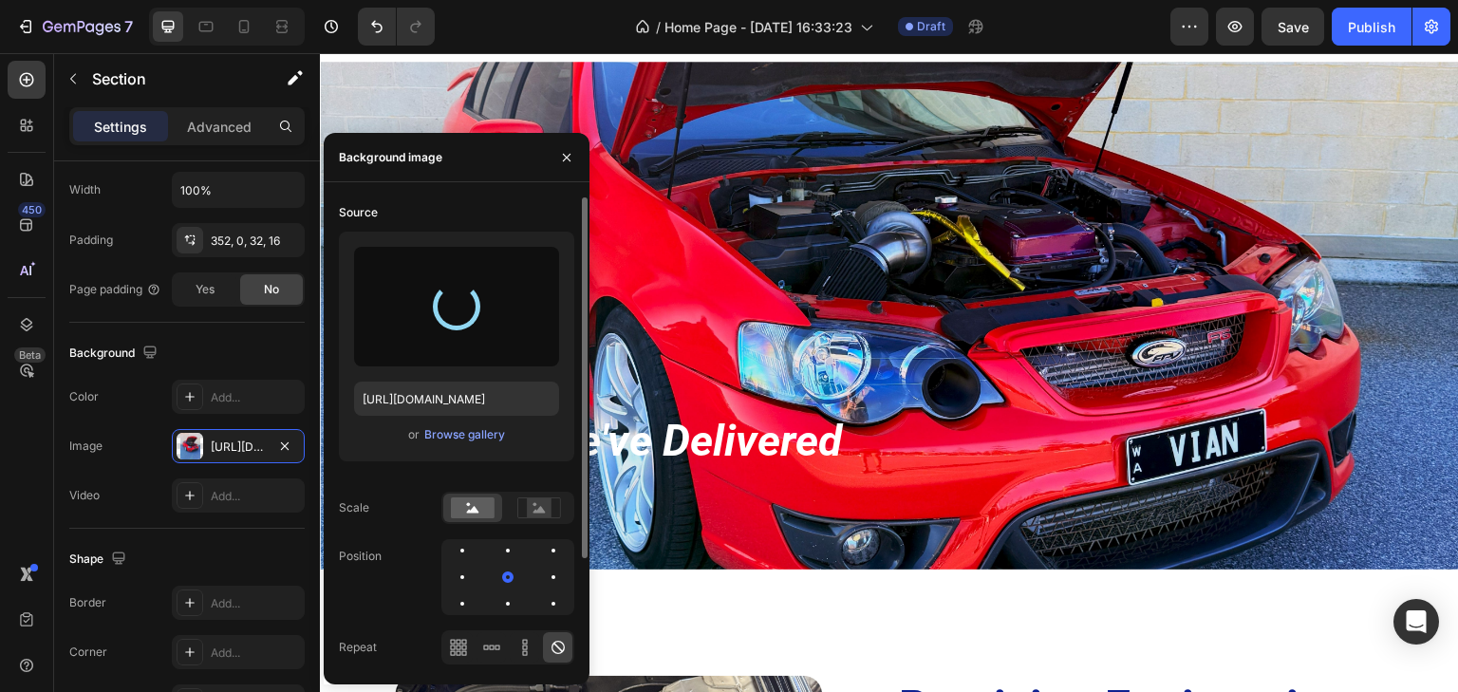
type input "[URL][DOMAIN_NAME]"
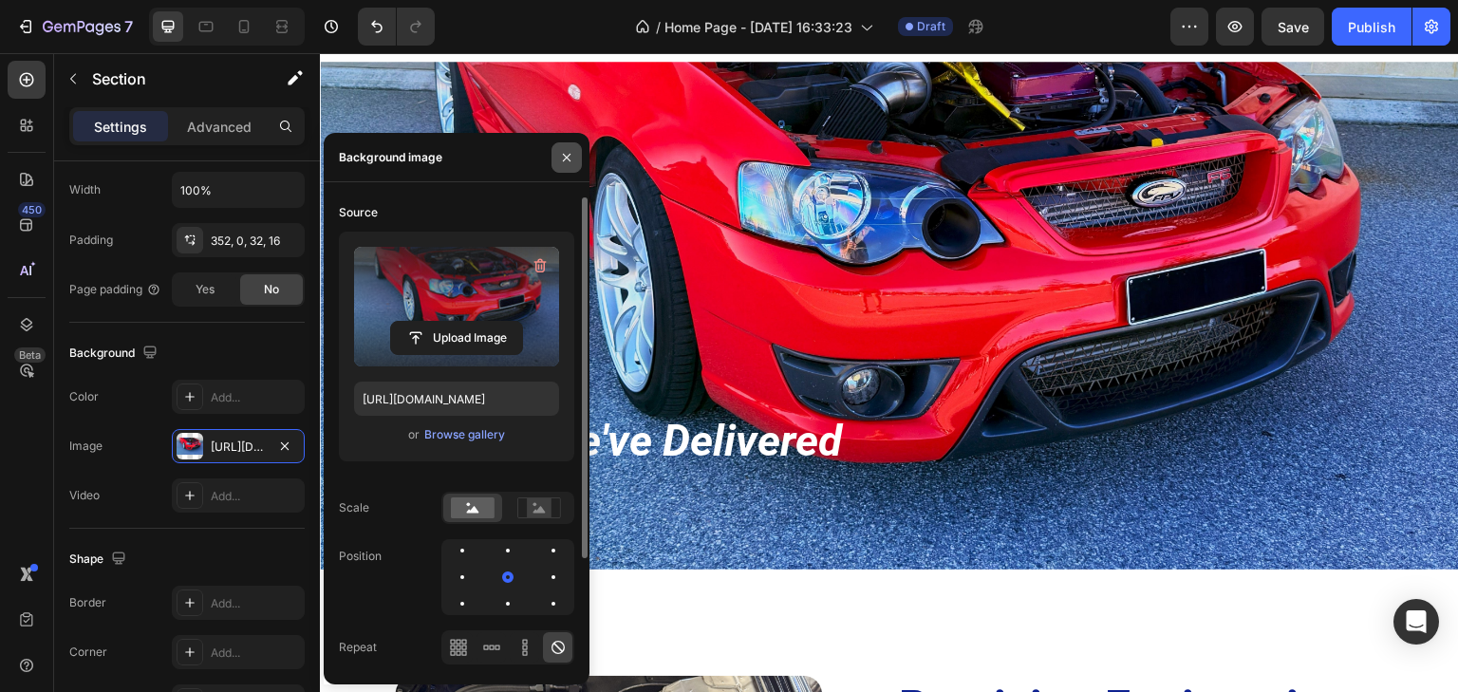
click at [560, 156] on icon "button" at bounding box center [566, 157] width 15 height 15
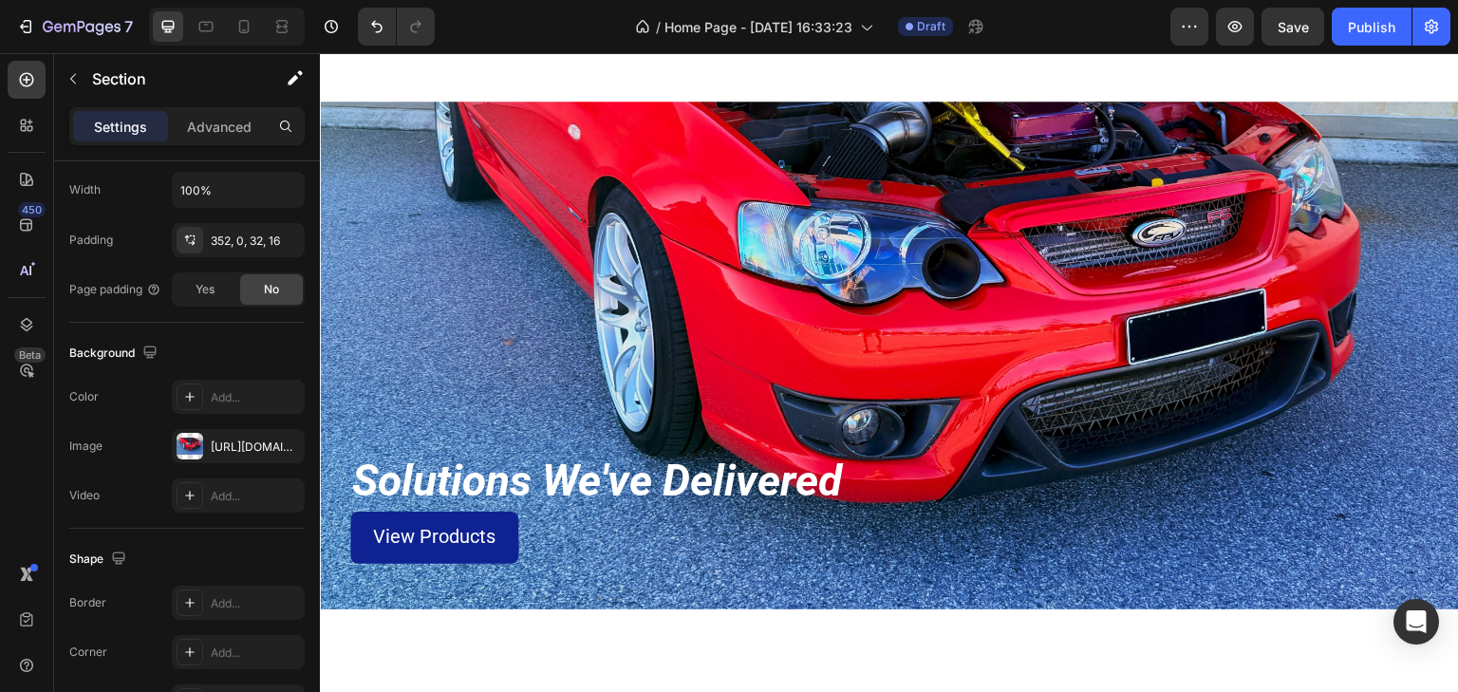
scroll to position [2050, 0]
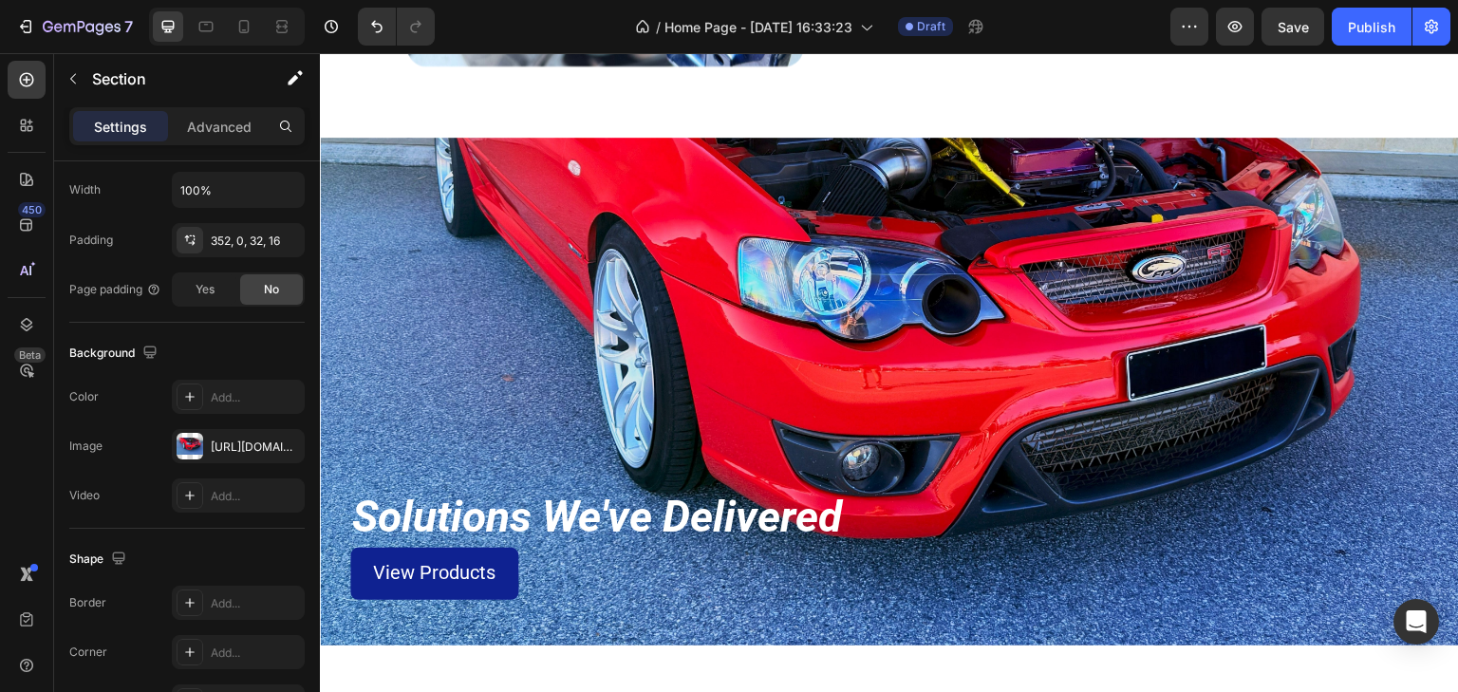
click at [760, 243] on div "Solutions We've Delivered Heading View Products Button Row Section 5" at bounding box center [889, 392] width 1139 height 508
click at [229, 137] on div "Advanced" at bounding box center [219, 126] width 95 height 30
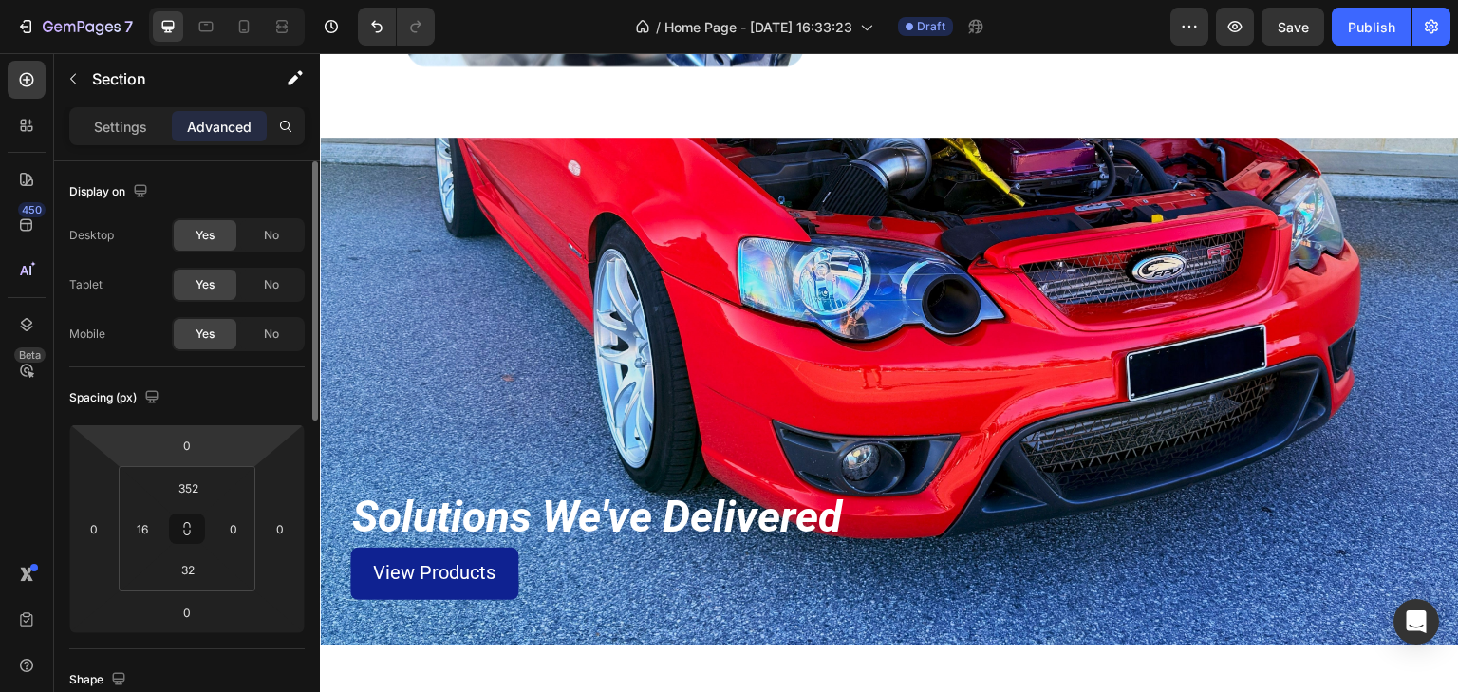
scroll to position [76, 0]
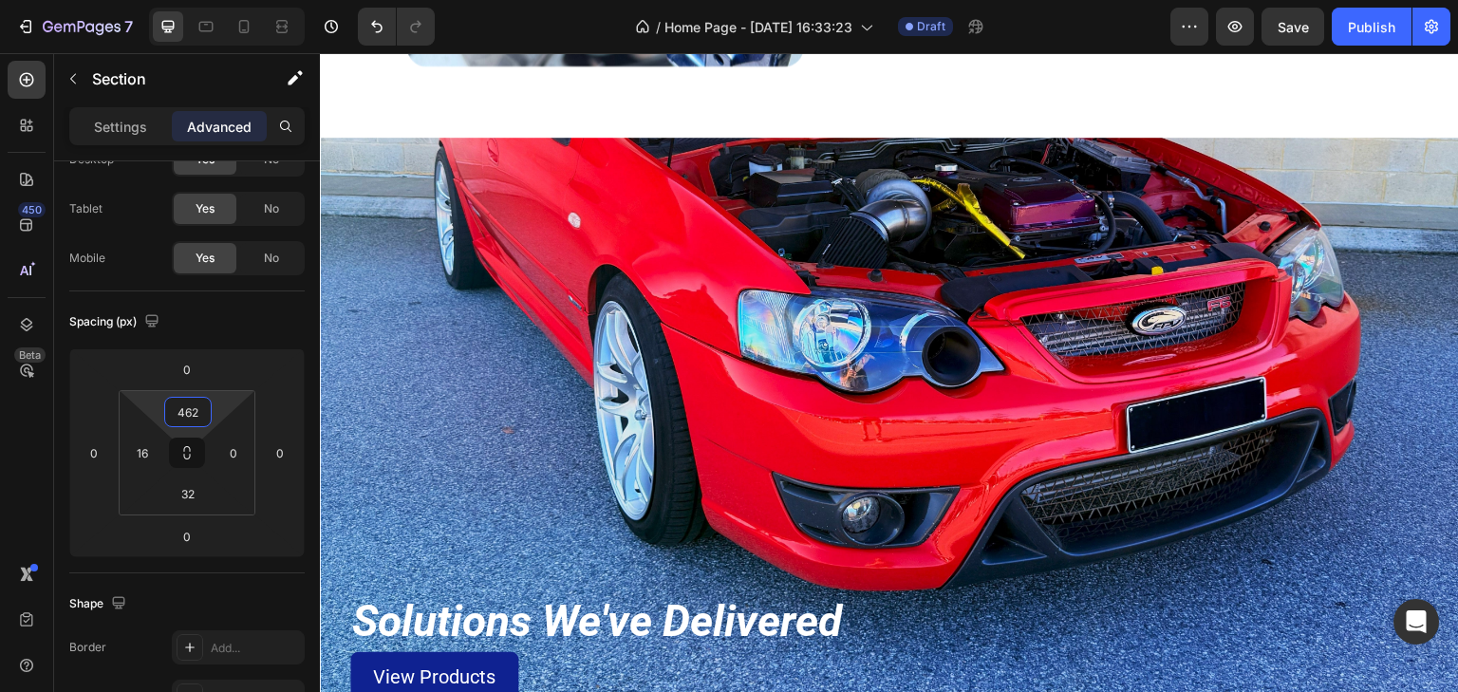
type input "464"
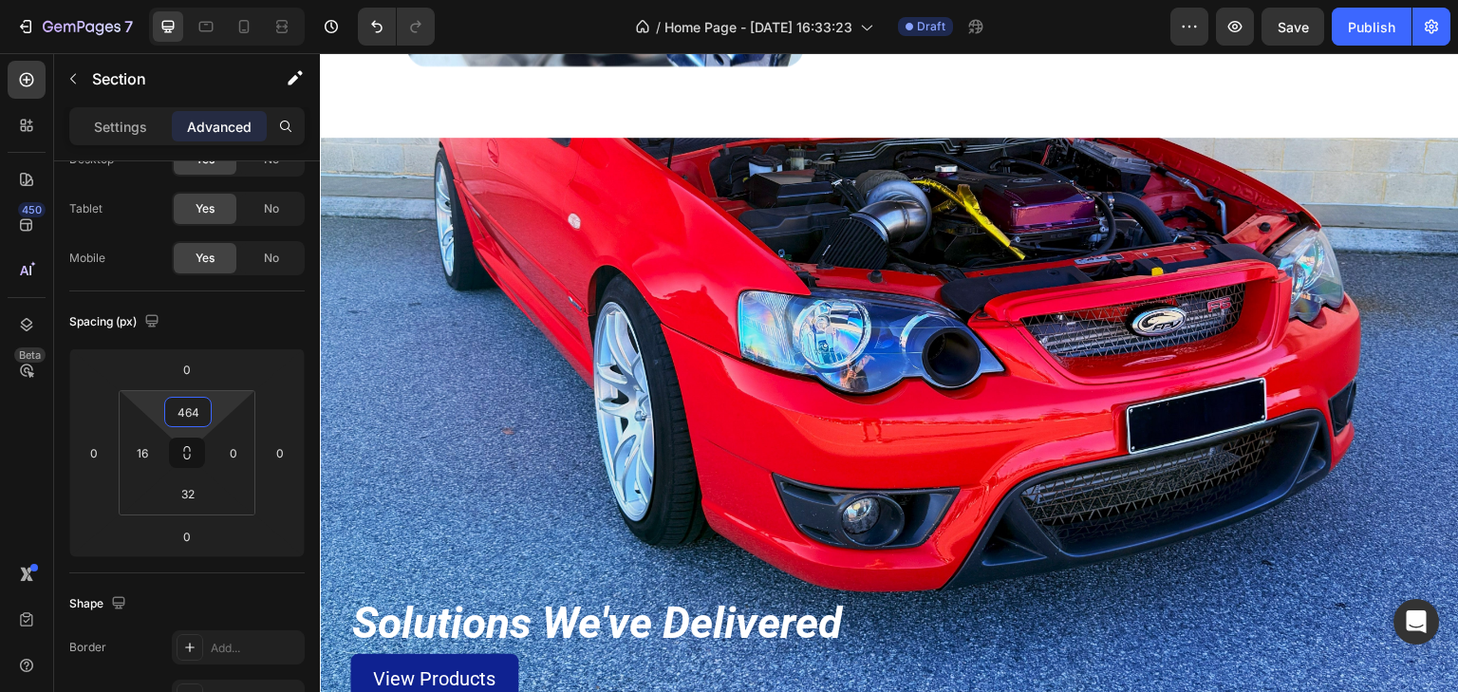
drag, startPoint x: 216, startPoint y: 408, endPoint x: 219, endPoint y: 365, distance: 42.8
click at [219, 0] on html "7 / Home Page - [DATE] 16:33:23 Draft Preview Save Publish 450 Beta Sections(18…" at bounding box center [729, 0] width 1458 height 0
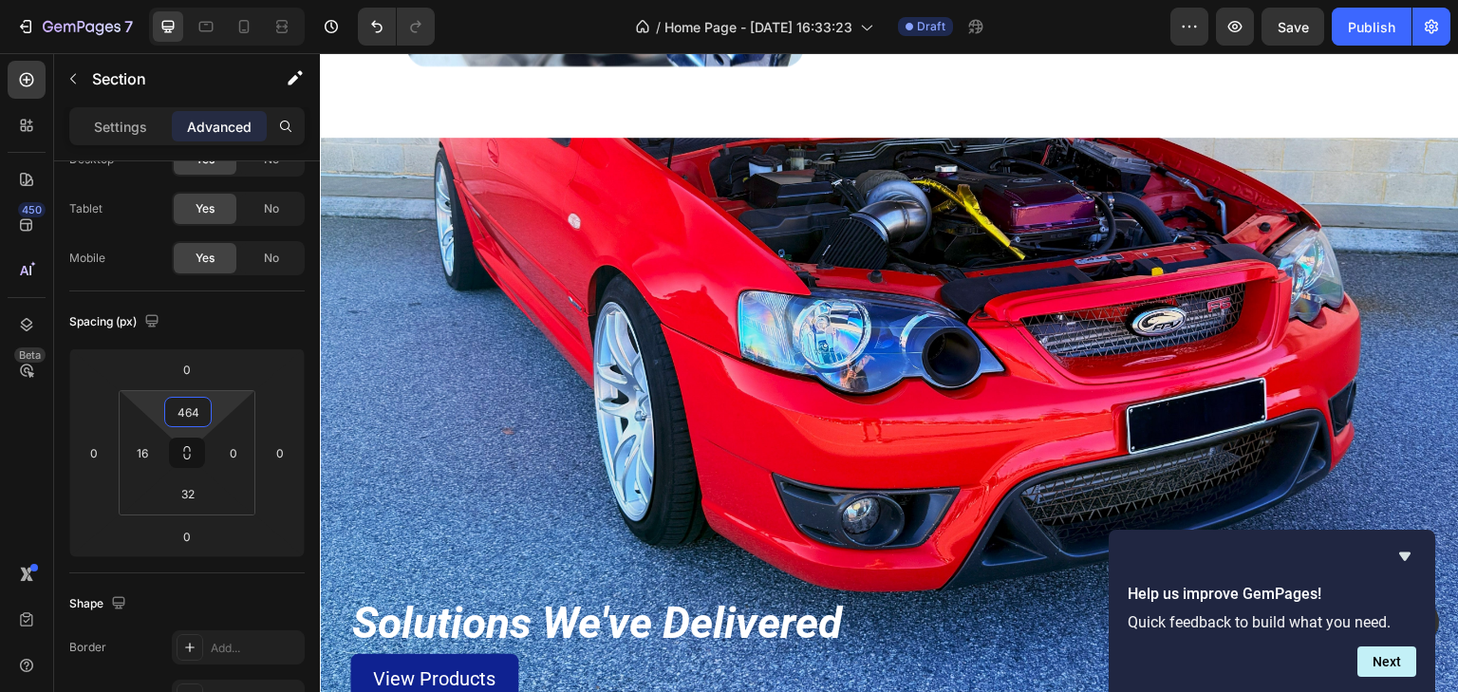
scroll to position [2126, 0]
